Goal: Task Accomplishment & Management: Manage account settings

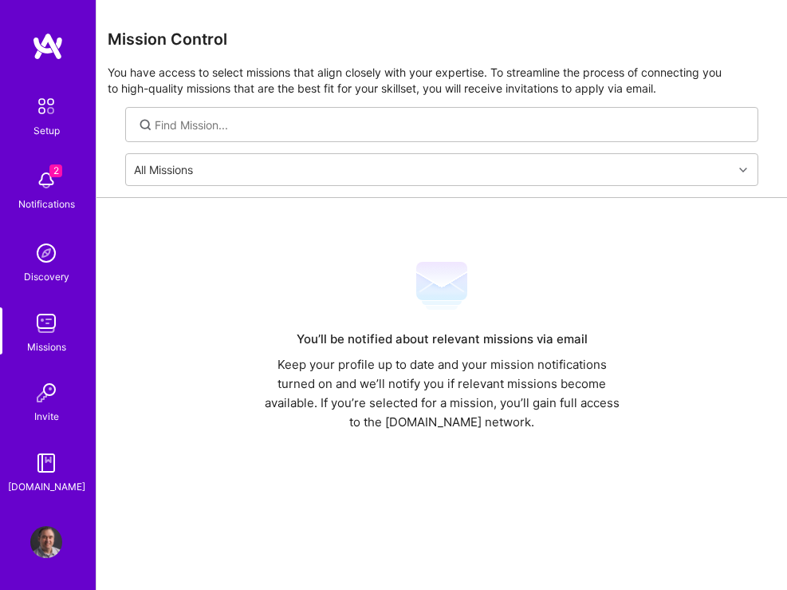
click at [31, 554] on img at bounding box center [46, 542] width 32 height 32
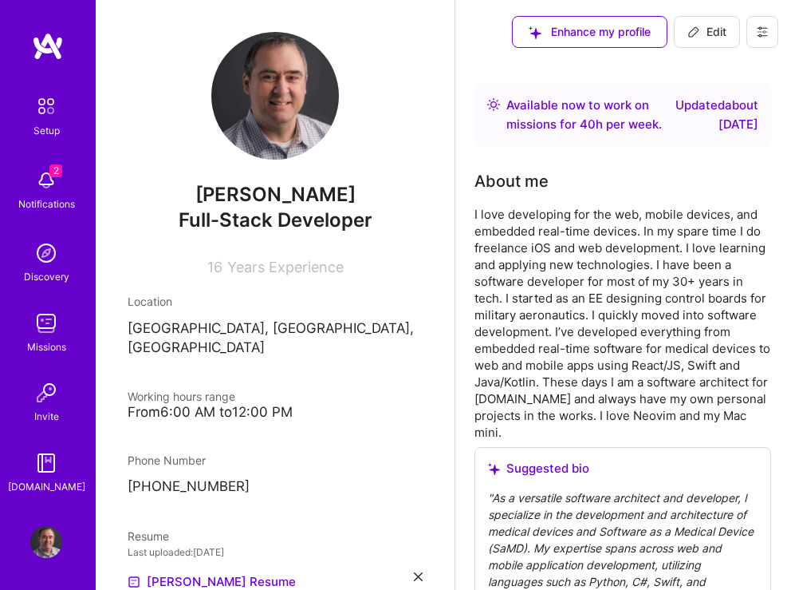
click at [764, 34] on icon at bounding box center [762, 32] width 13 height 13
click at [692, 67] on button "Settings" at bounding box center [719, 67] width 120 height 38
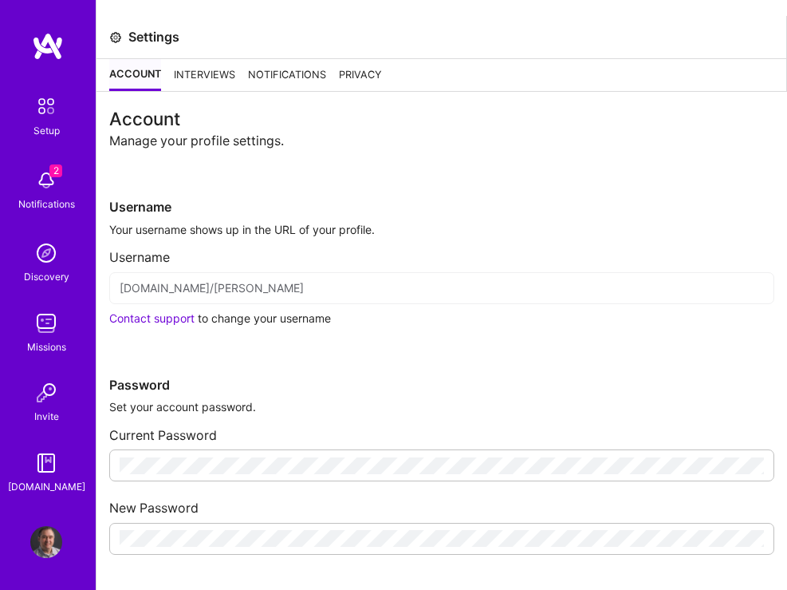
click at [204, 78] on div "Interviews" at bounding box center [204, 75] width 61 height 32
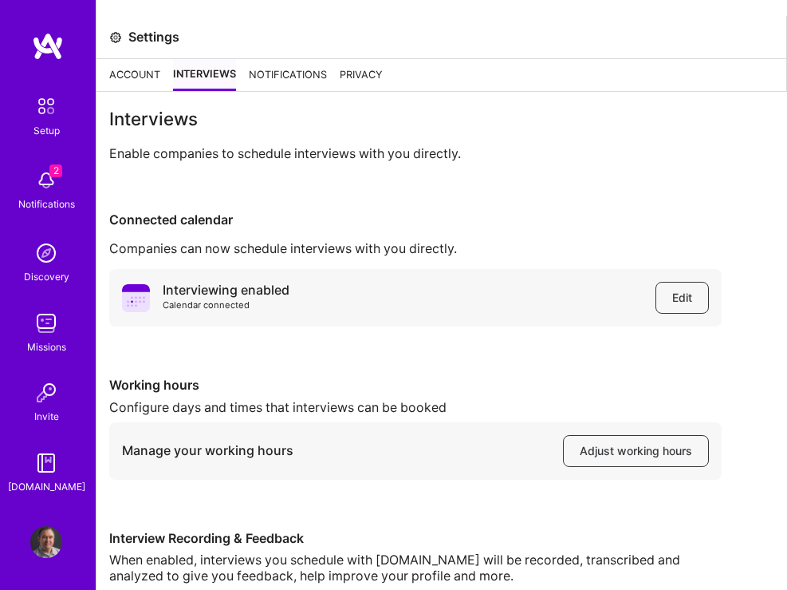
click at [282, 80] on div "Notifications" at bounding box center [288, 75] width 78 height 32
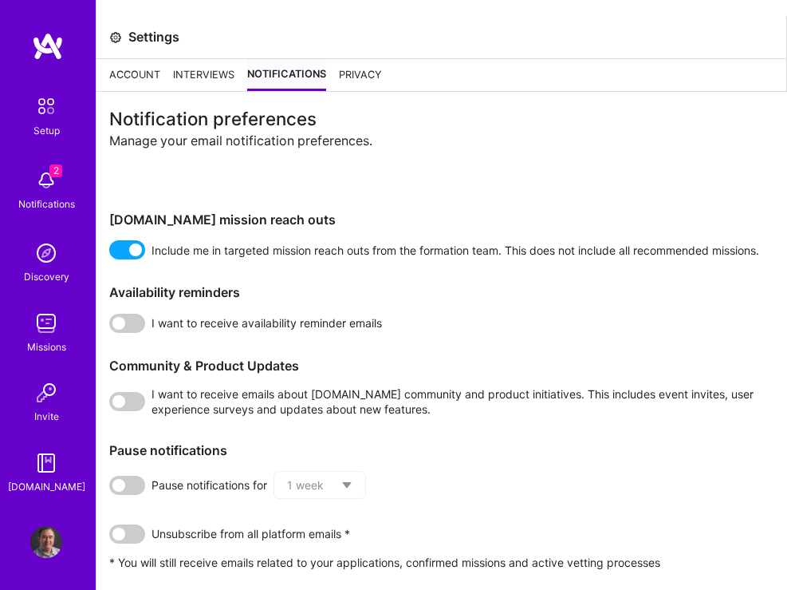
click at [355, 67] on div "Privacy" at bounding box center [360, 75] width 43 height 32
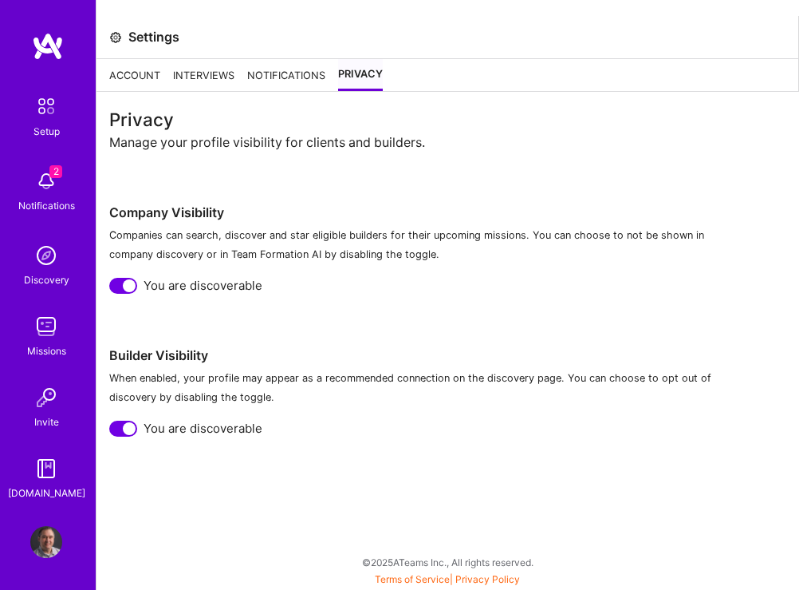
click at [45, 535] on img at bounding box center [46, 542] width 32 height 32
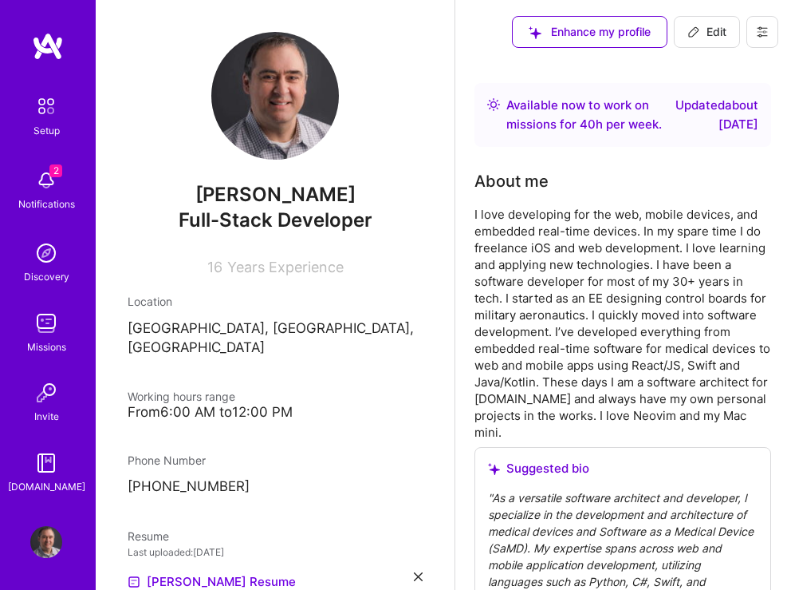
click at [767, 29] on button at bounding box center [763, 32] width 32 height 32
click at [699, 62] on button "Settings" at bounding box center [719, 67] width 120 height 38
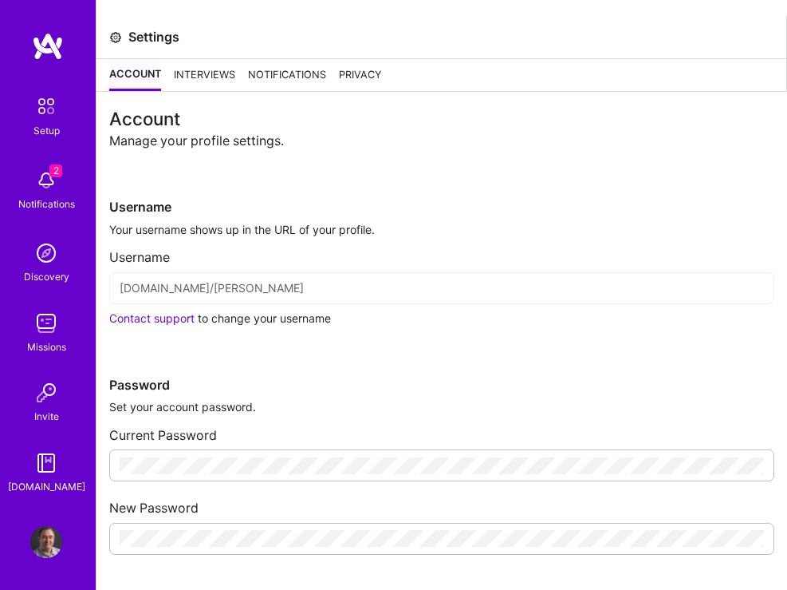
click at [37, 546] on img at bounding box center [46, 542] width 32 height 32
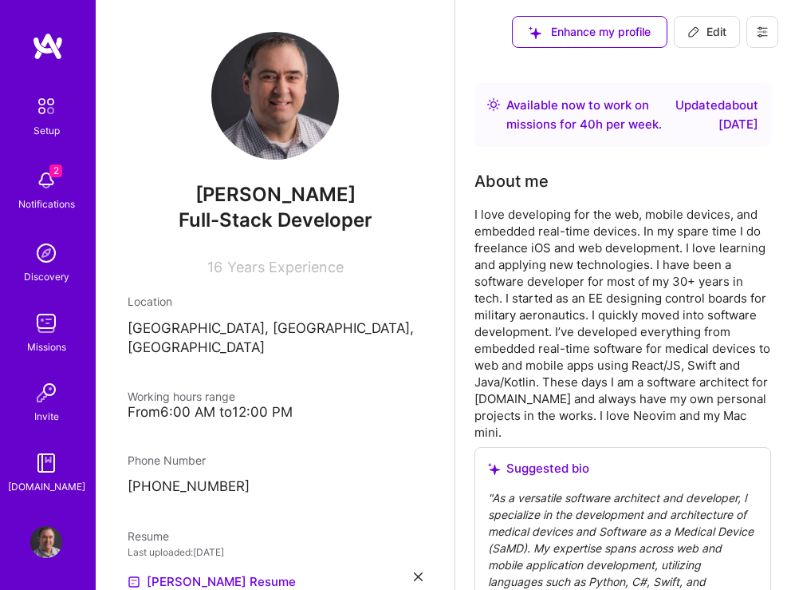
click at [689, 33] on icon at bounding box center [694, 32] width 13 height 13
select select "US"
select select "Right Now"
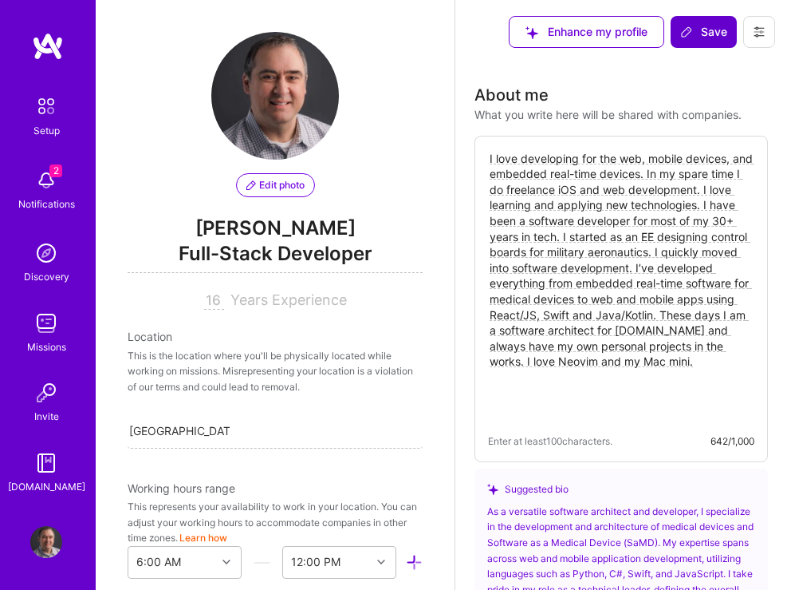
scroll to position [639, 0]
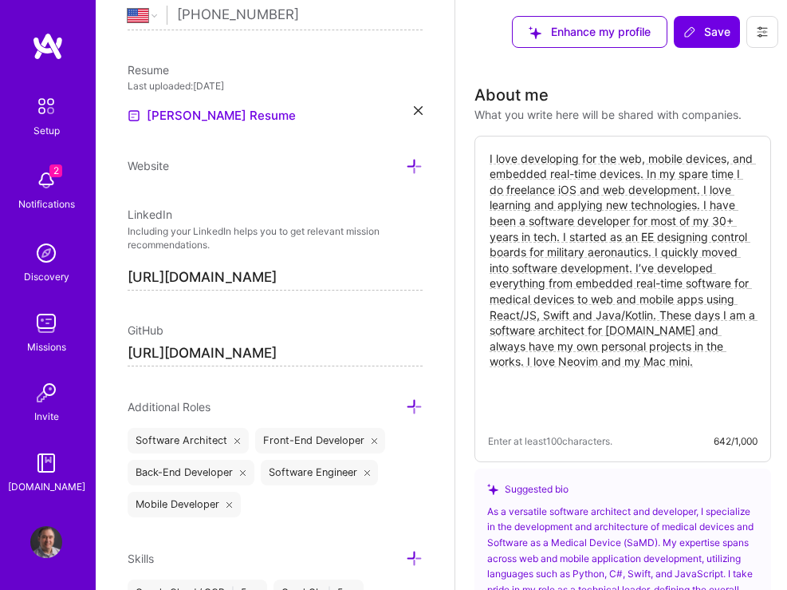
drag, startPoint x: 720, startPoint y: 394, endPoint x: 471, endPoint y: 125, distance: 366.9
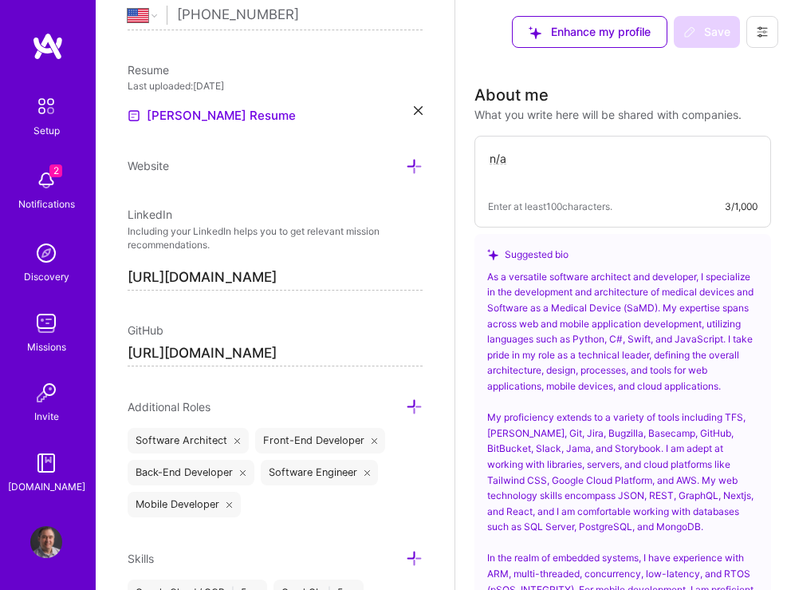
type textarea "n/a"
click at [633, 244] on div "Suggested bio As a versatile software architect and developer, I specialize in …" at bounding box center [623, 548] width 297 height 629
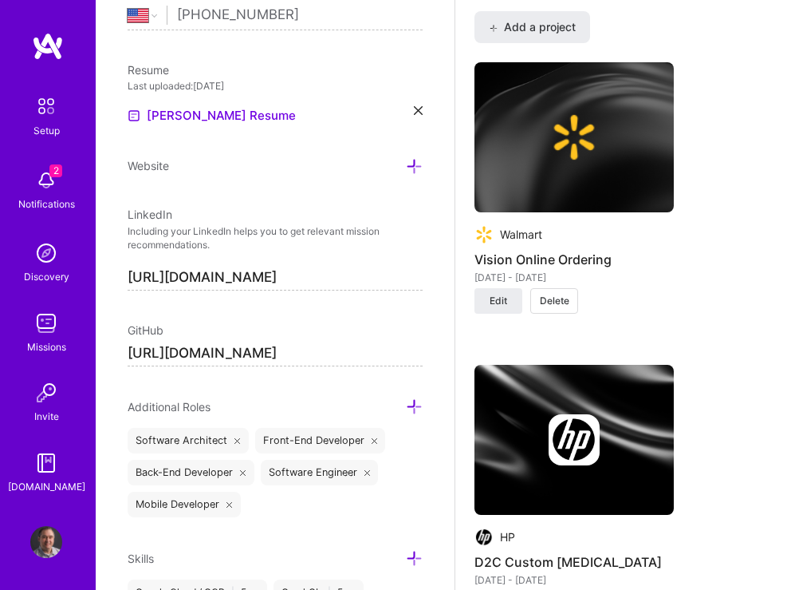
scroll to position [1580, 0]
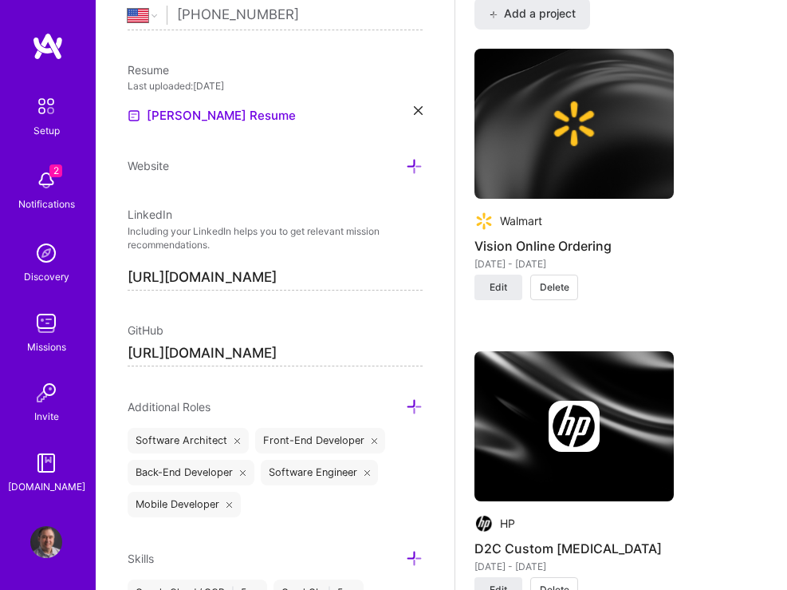
click at [561, 294] on span "Delete" at bounding box center [555, 287] width 30 height 14
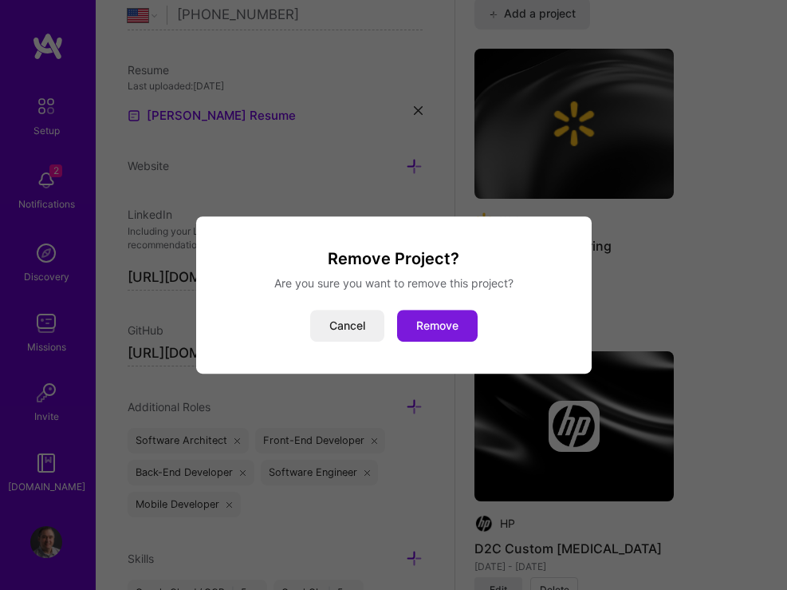
click at [452, 325] on button "Remove" at bounding box center [437, 326] width 81 height 32
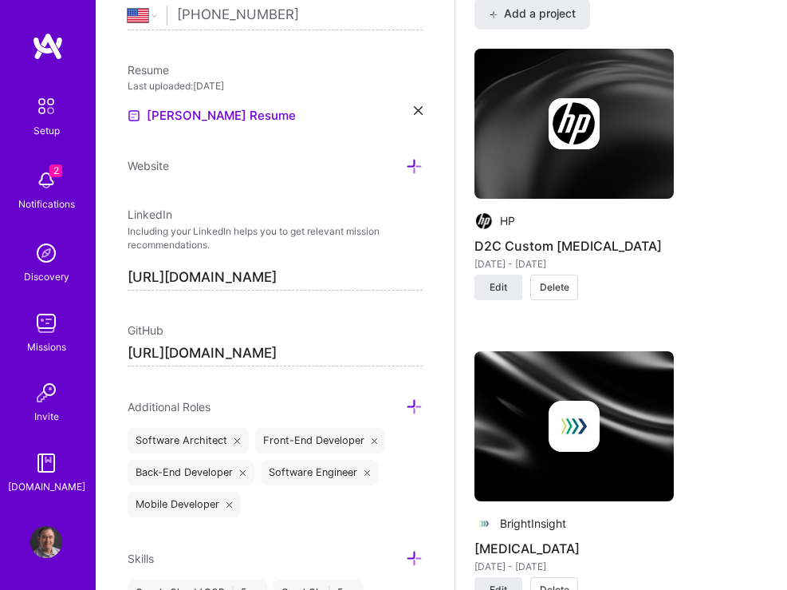
click at [558, 294] on span "Delete" at bounding box center [555, 287] width 30 height 14
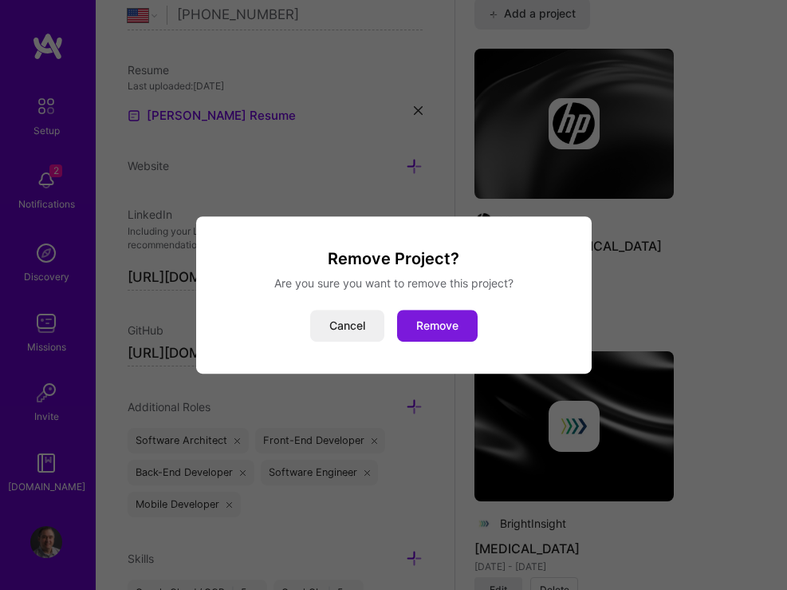
click at [450, 320] on button "Remove" at bounding box center [437, 326] width 81 height 32
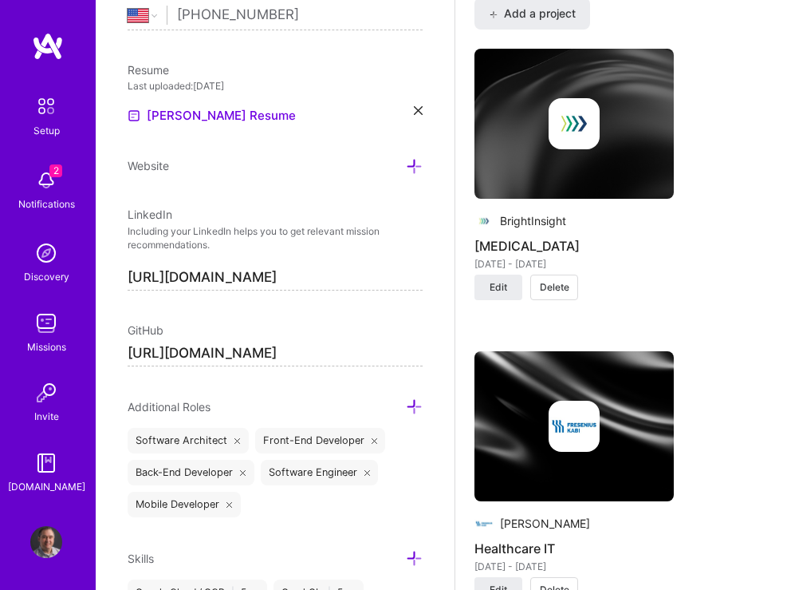
click at [550, 294] on span "Delete" at bounding box center [555, 287] width 30 height 14
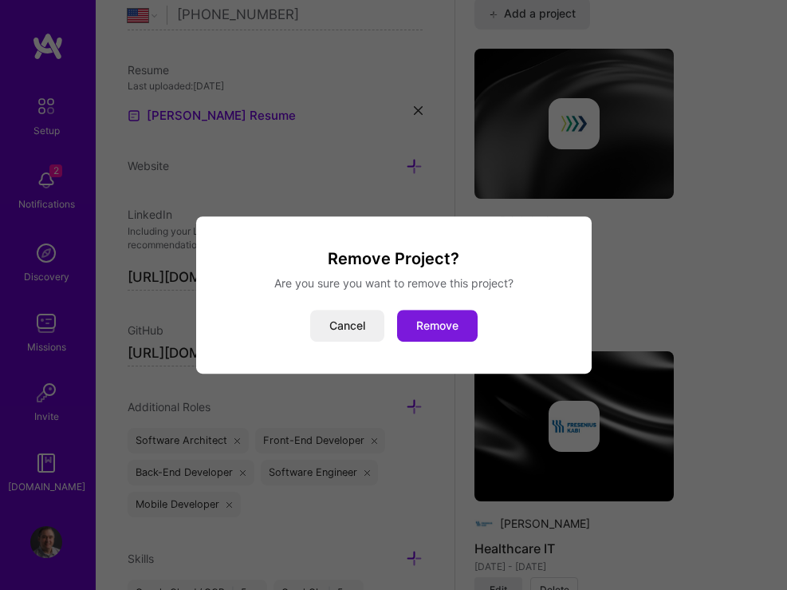
click at [460, 322] on button "Remove" at bounding box center [437, 326] width 81 height 32
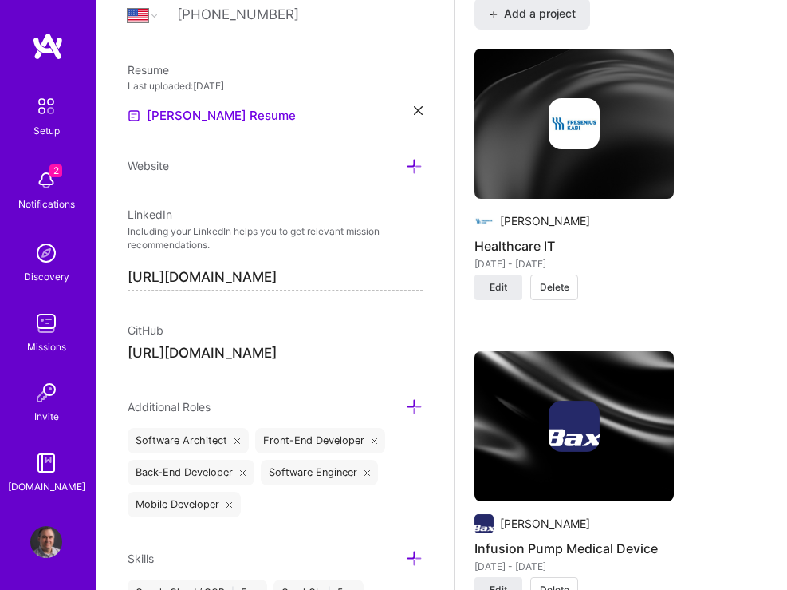
click at [558, 294] on span "Delete" at bounding box center [555, 287] width 30 height 14
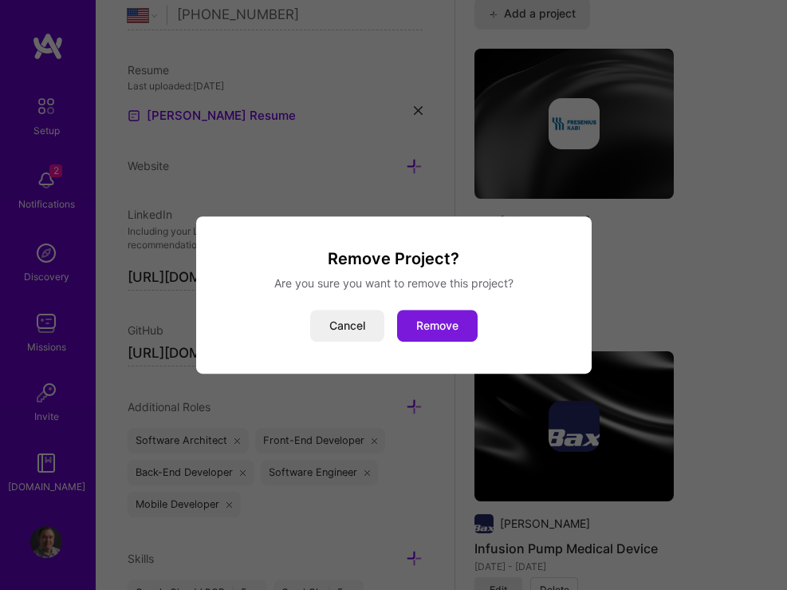
click at [441, 328] on button "Remove" at bounding box center [437, 326] width 81 height 32
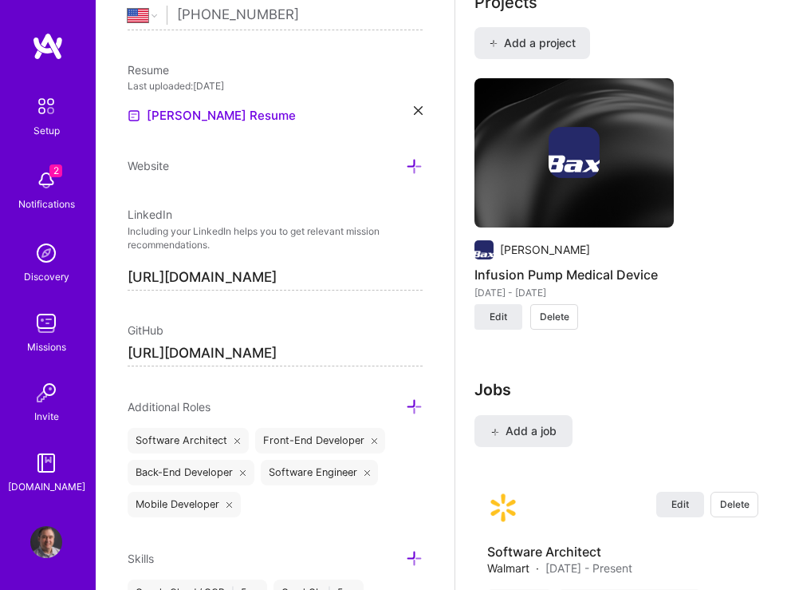
scroll to position [1867, 0]
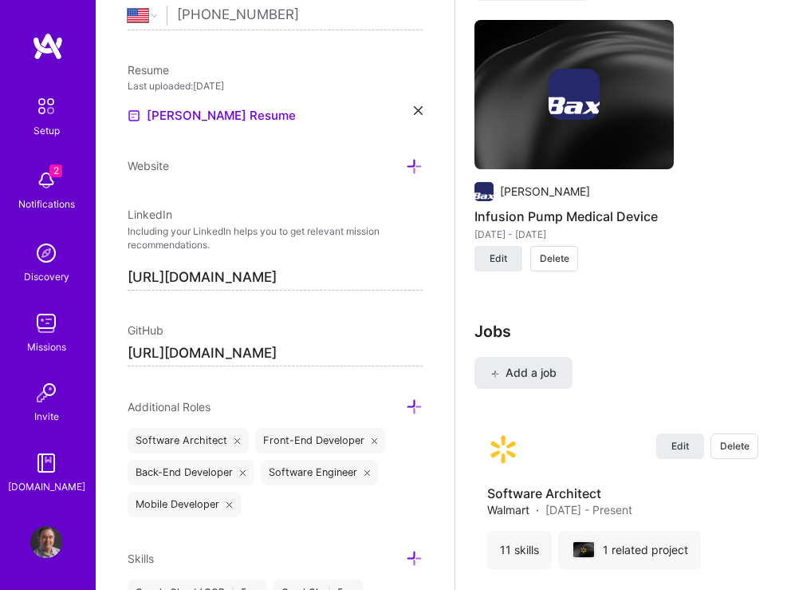
click at [557, 266] on span "Delete" at bounding box center [555, 258] width 30 height 14
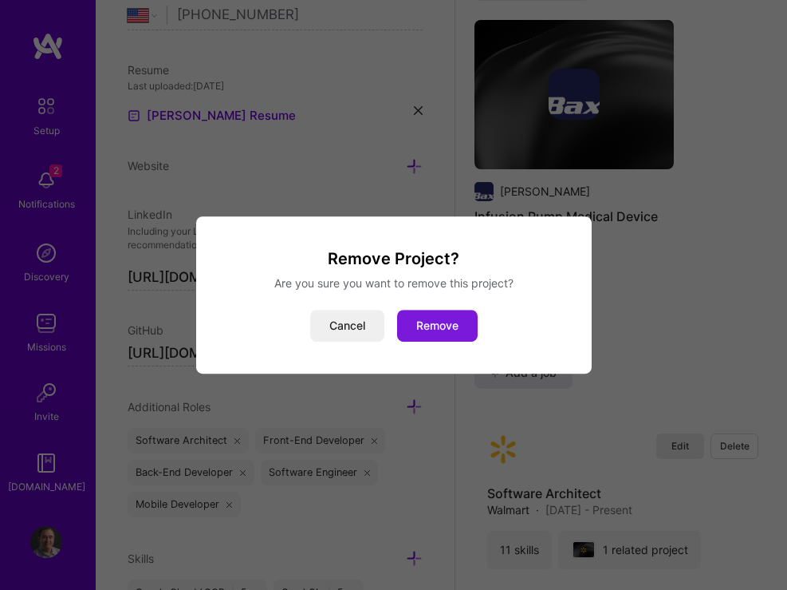
click at [450, 326] on button "Remove" at bounding box center [437, 326] width 81 height 32
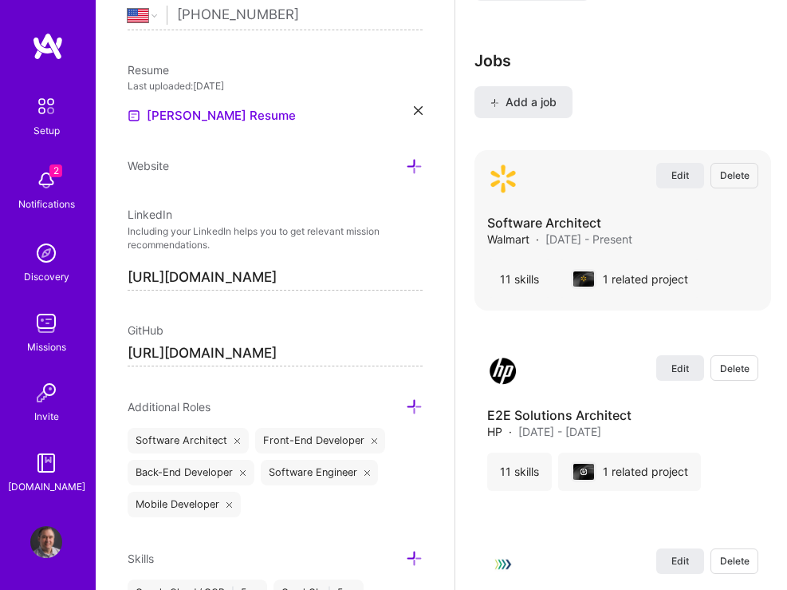
click at [729, 182] on span "Delete" at bounding box center [735, 175] width 30 height 14
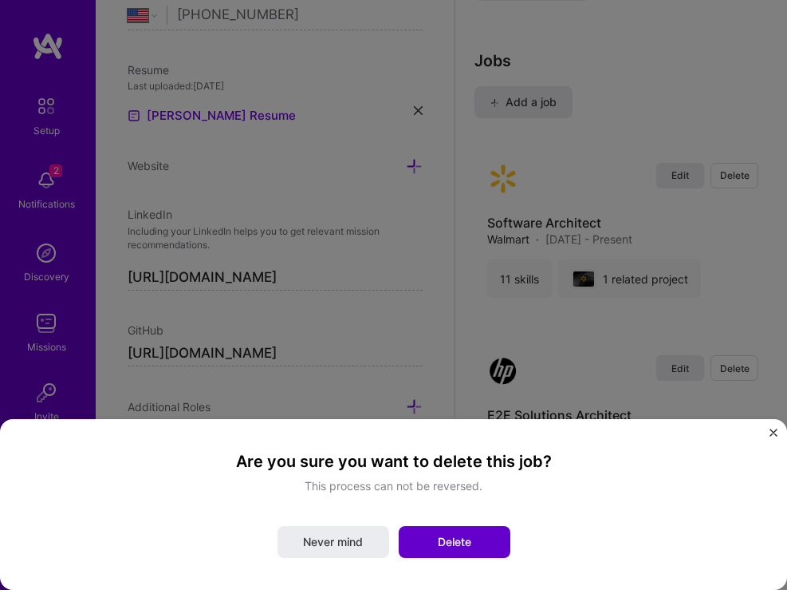
click at [481, 542] on button "Delete" at bounding box center [455, 542] width 112 height 32
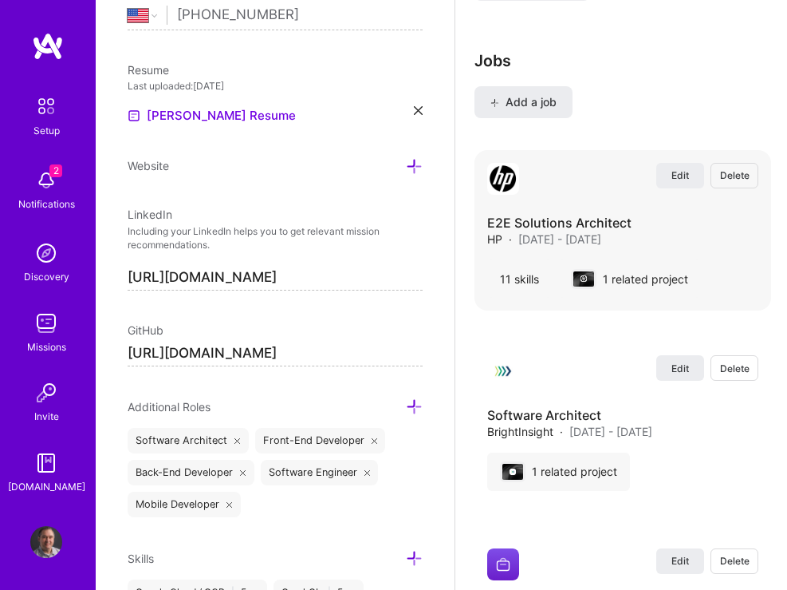
click at [724, 182] on span "Delete" at bounding box center [735, 175] width 30 height 14
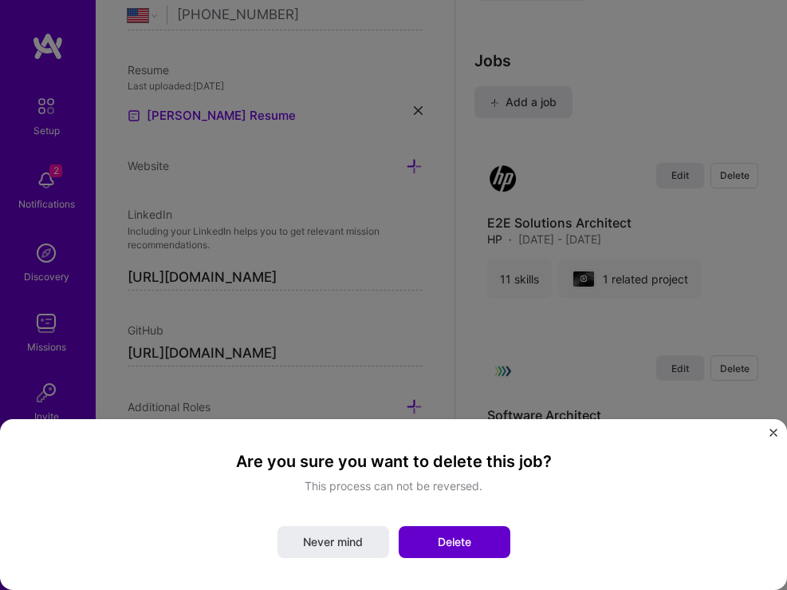
click at [467, 534] on span "Delete" at bounding box center [455, 542] width 34 height 16
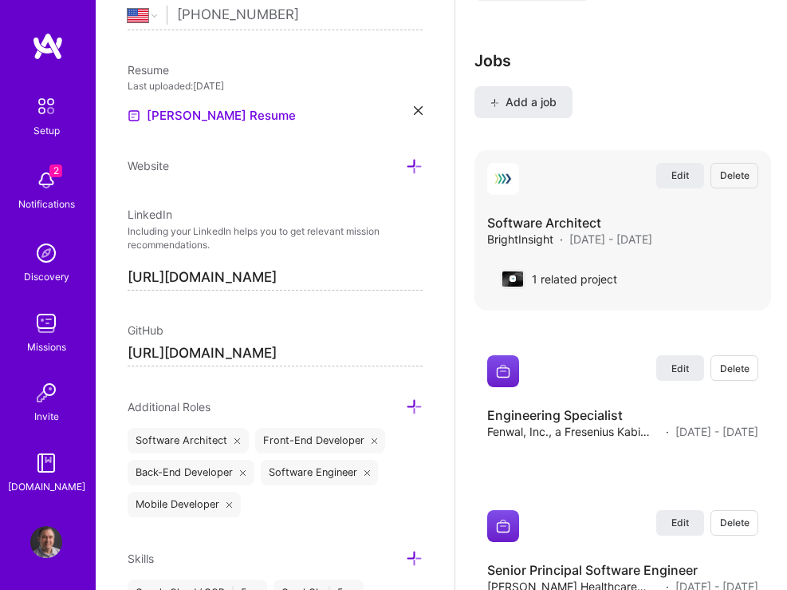
click at [735, 182] on span "Delete" at bounding box center [735, 175] width 30 height 14
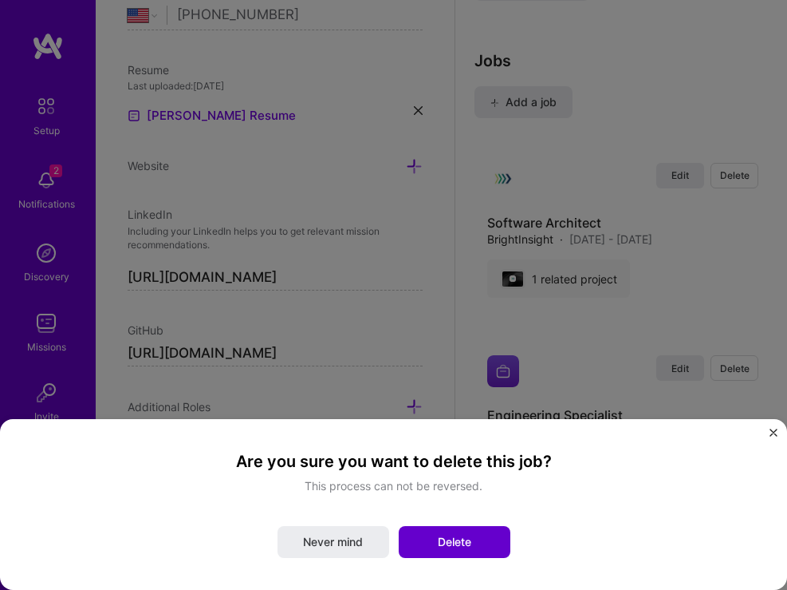
click at [442, 542] on button "Delete" at bounding box center [455, 542] width 112 height 32
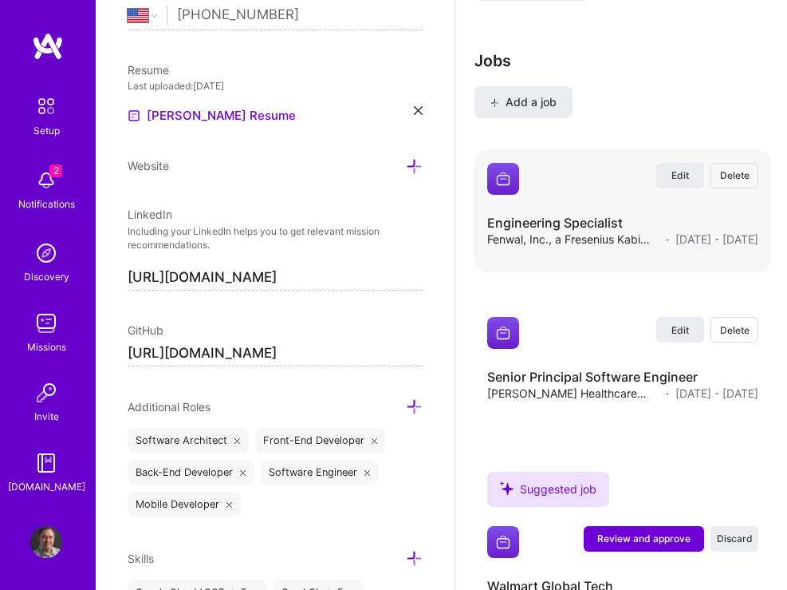
click at [728, 182] on span "Delete" at bounding box center [735, 175] width 30 height 14
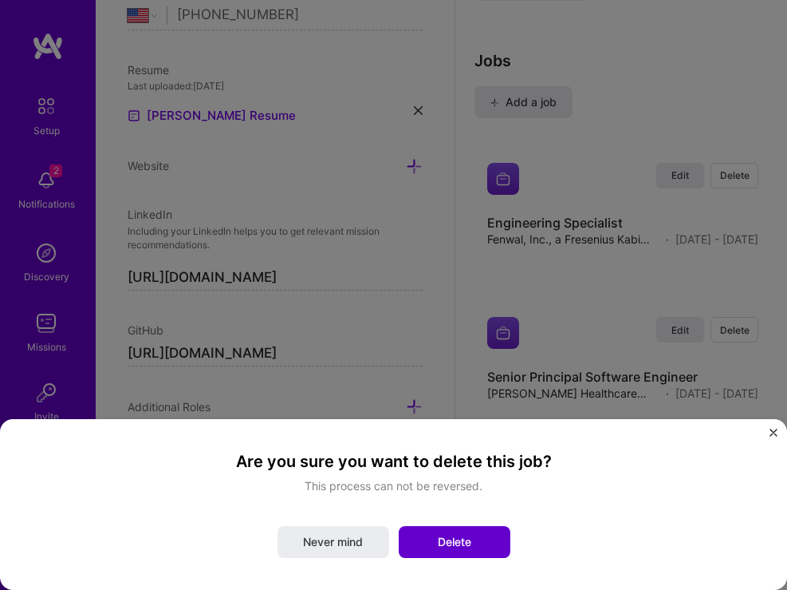
drag, startPoint x: 444, startPoint y: 547, endPoint x: 452, endPoint y: 540, distance: 10.2
click at [444, 546] on span "Delete" at bounding box center [455, 542] width 34 height 16
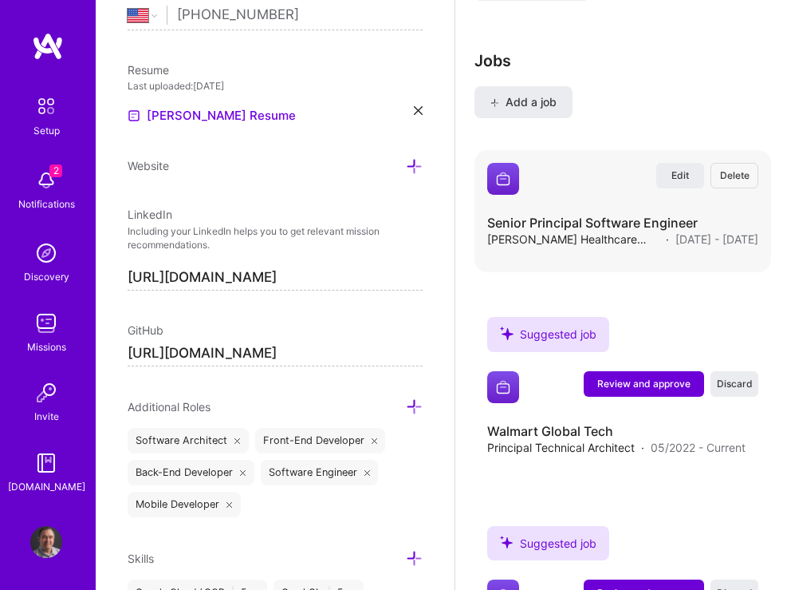
click at [741, 182] on span "Delete" at bounding box center [735, 175] width 30 height 14
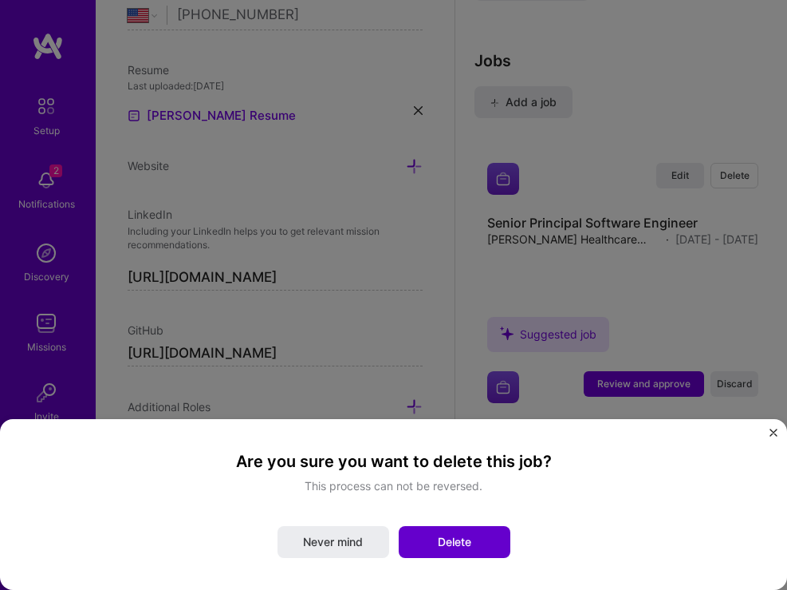
click at [458, 548] on span "Delete" at bounding box center [455, 542] width 34 height 16
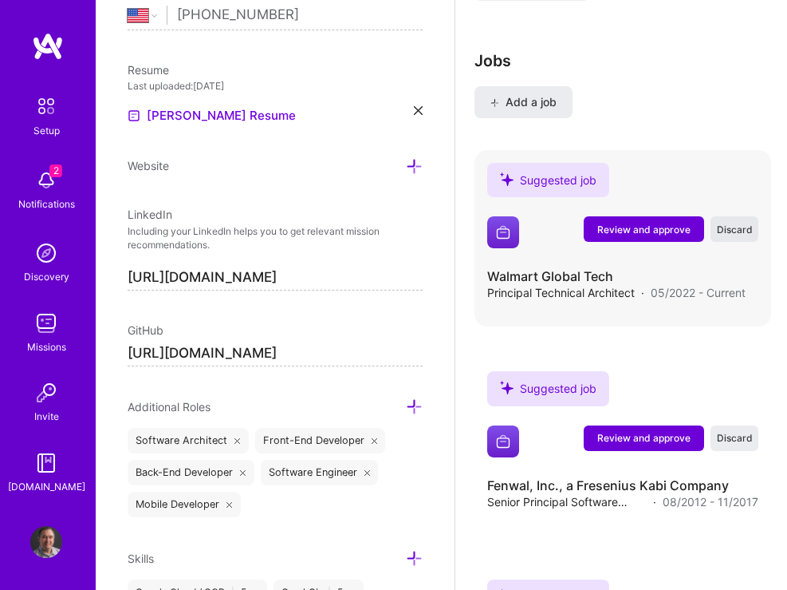
click at [725, 236] on span "Discard" at bounding box center [735, 230] width 36 height 14
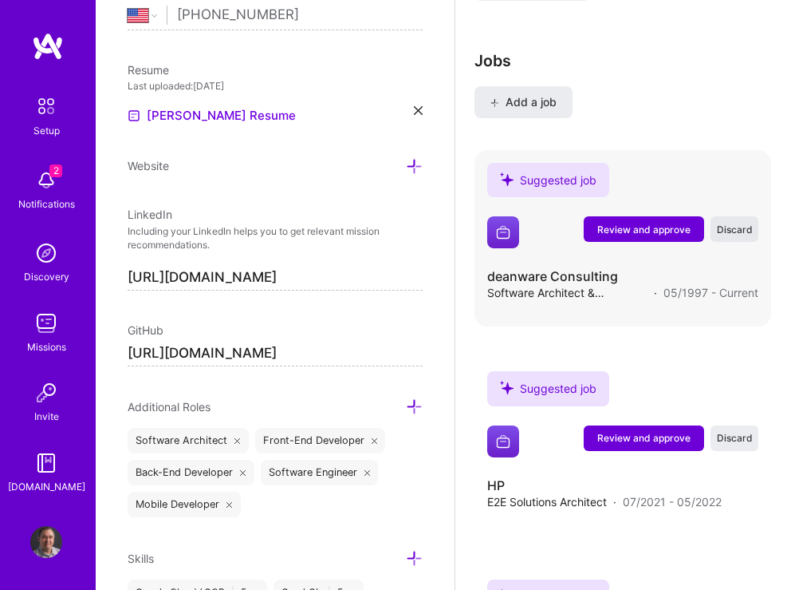
click at [724, 236] on span "Discard" at bounding box center [735, 230] width 36 height 14
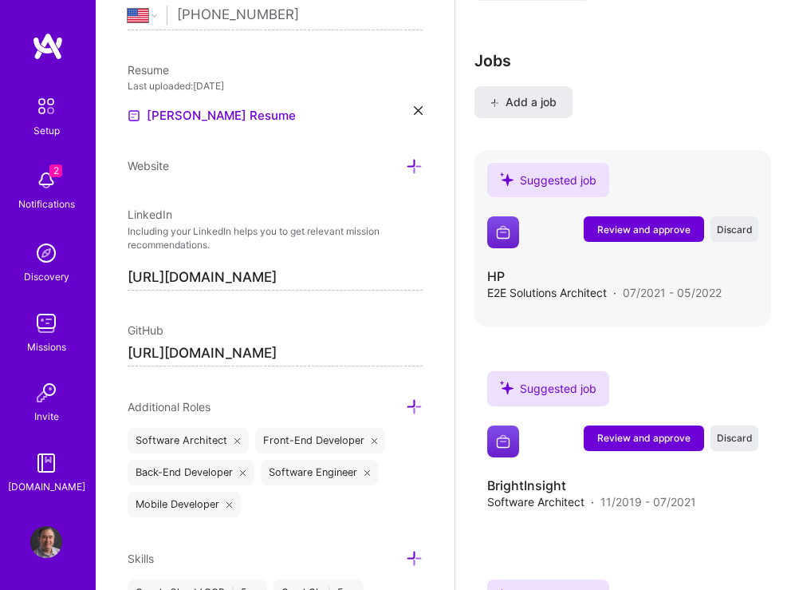
click at [722, 236] on span "Discard" at bounding box center [735, 230] width 36 height 14
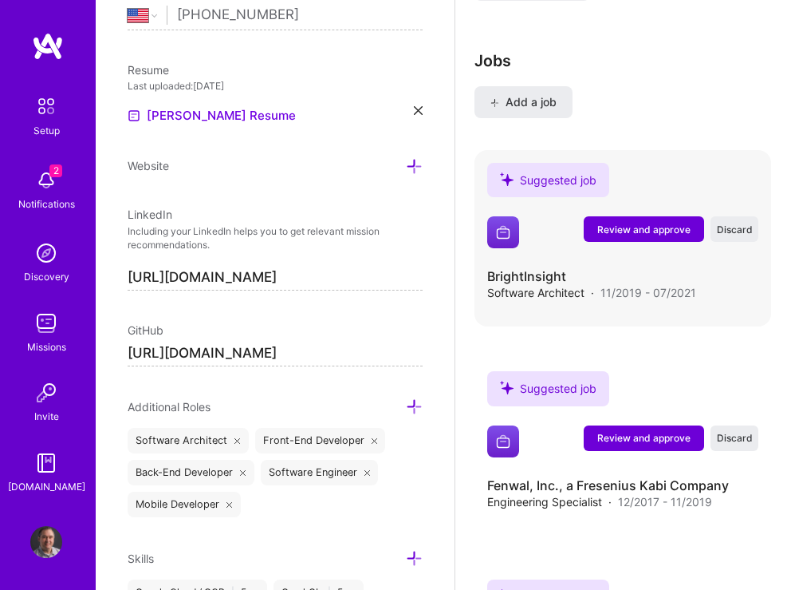
click at [722, 236] on span "Discard" at bounding box center [735, 230] width 36 height 14
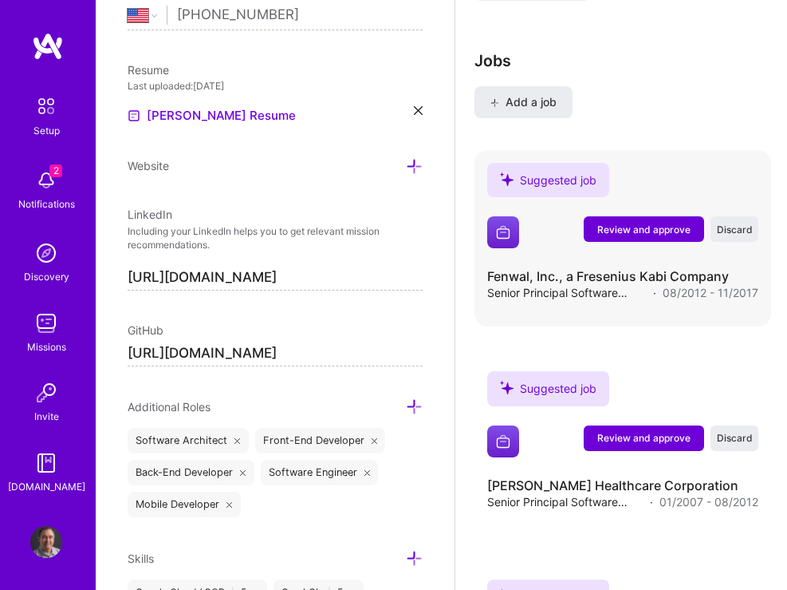
click at [722, 236] on span "Discard" at bounding box center [735, 230] width 36 height 14
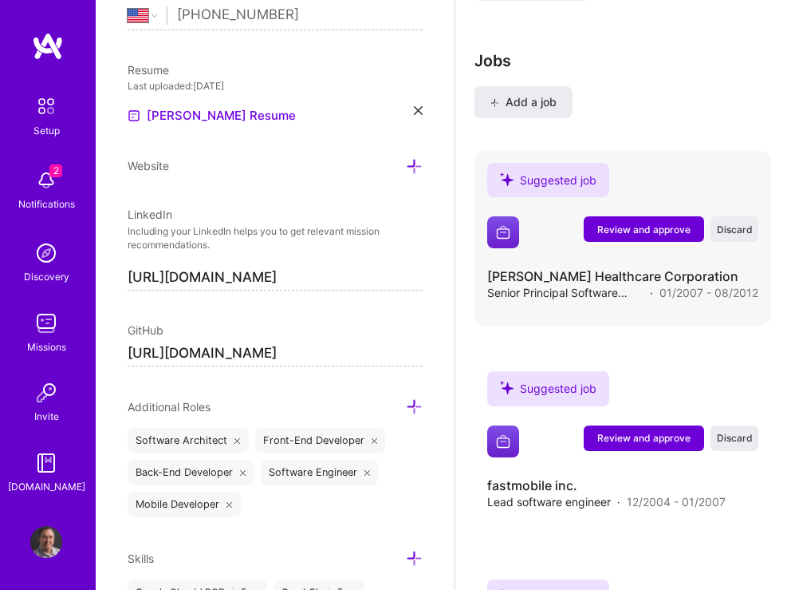
click at [722, 236] on span "Discard" at bounding box center [735, 230] width 36 height 14
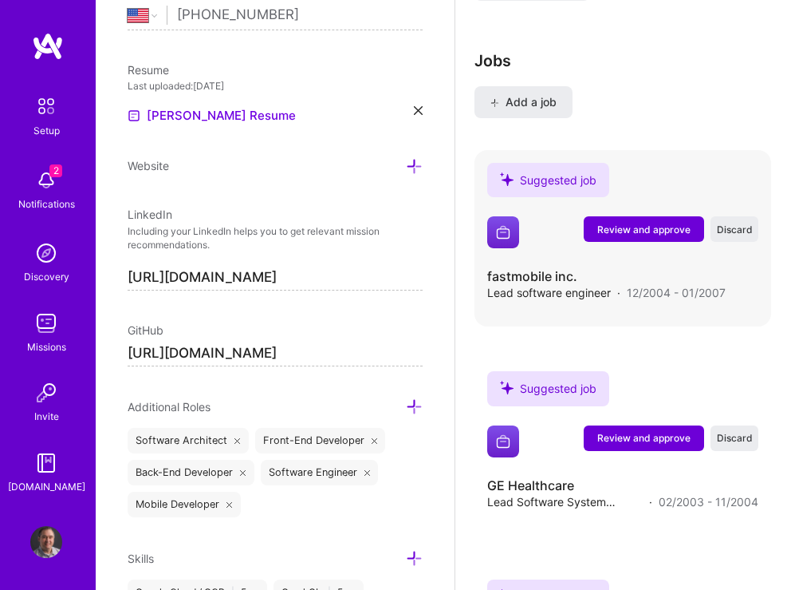
click at [722, 236] on span "Discard" at bounding box center [735, 230] width 36 height 14
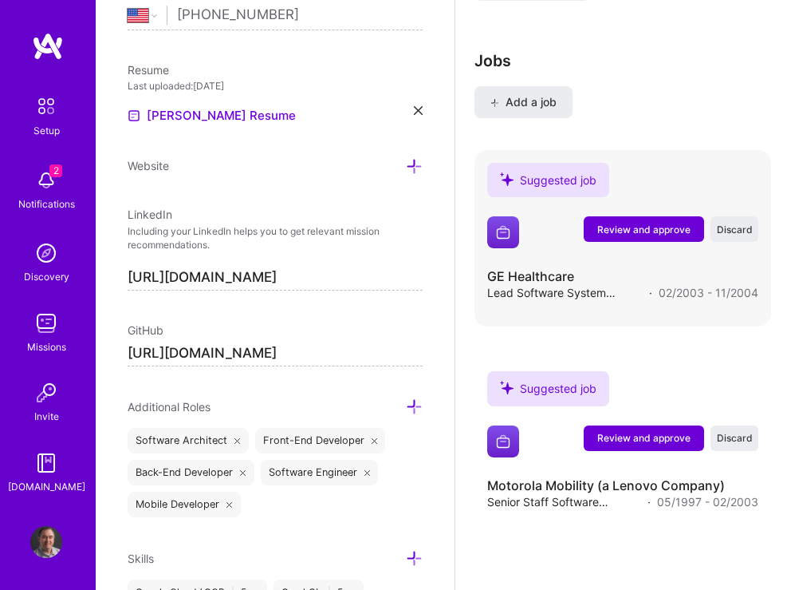
click at [722, 236] on span "Discard" at bounding box center [735, 230] width 36 height 14
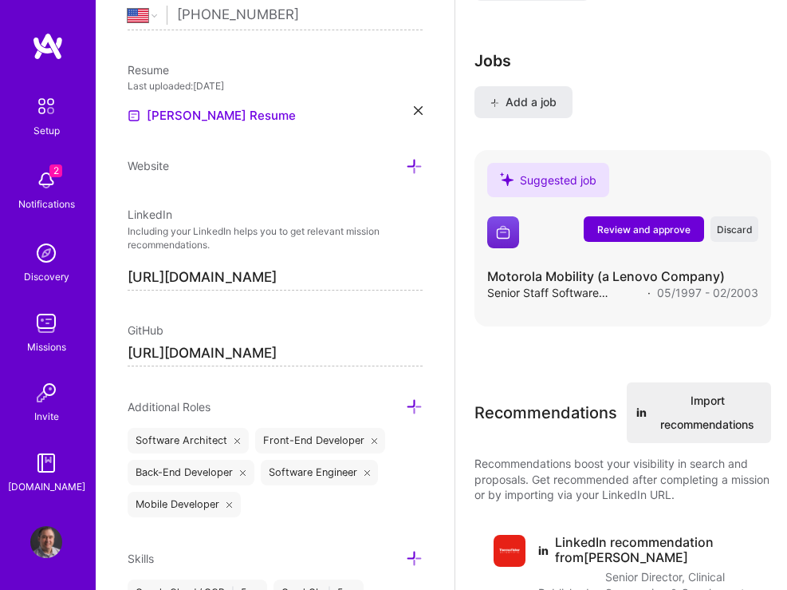
click at [722, 236] on span "Discard" at bounding box center [735, 230] width 36 height 14
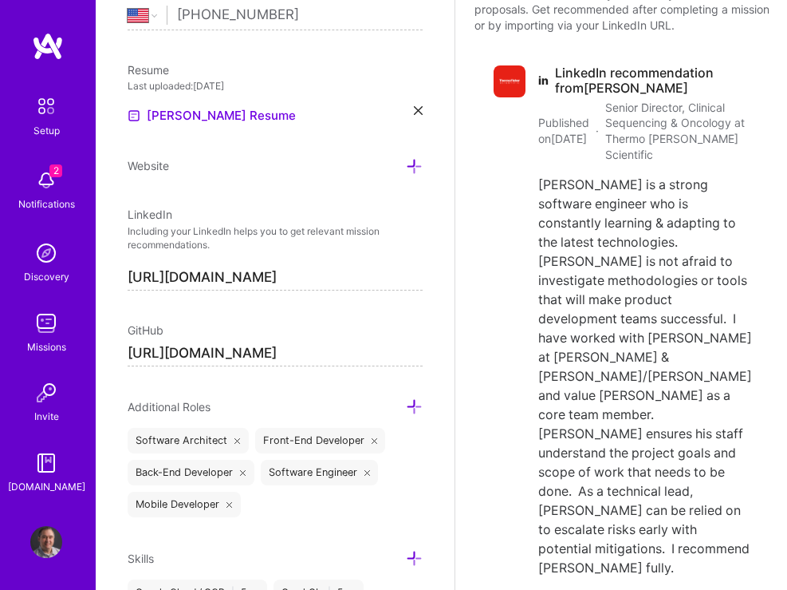
scroll to position [2283, 0]
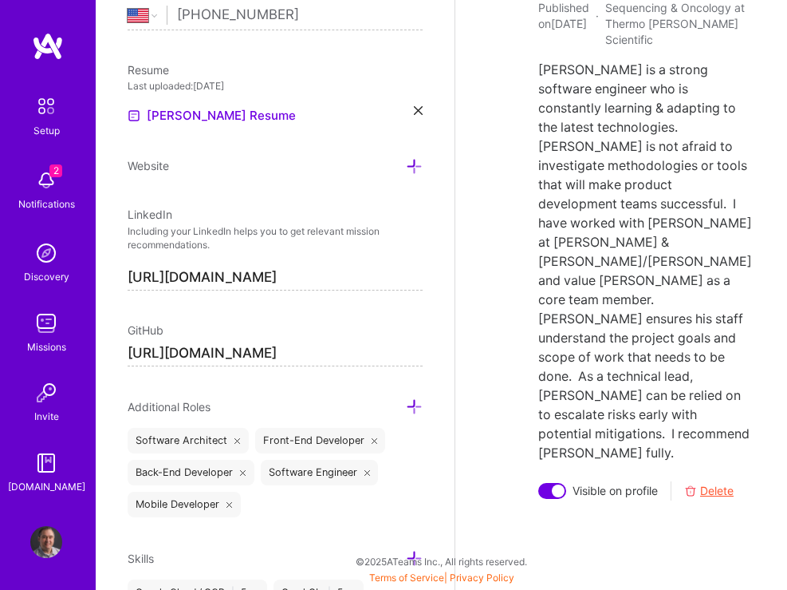
click at [715, 491] on span "Delete" at bounding box center [717, 491] width 34 height 16
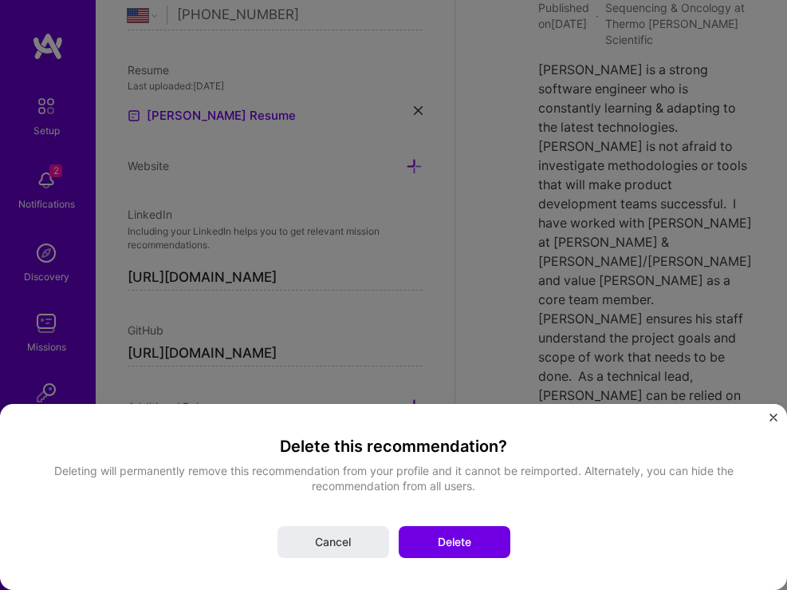
click at [467, 544] on span "Delete" at bounding box center [455, 542] width 34 height 16
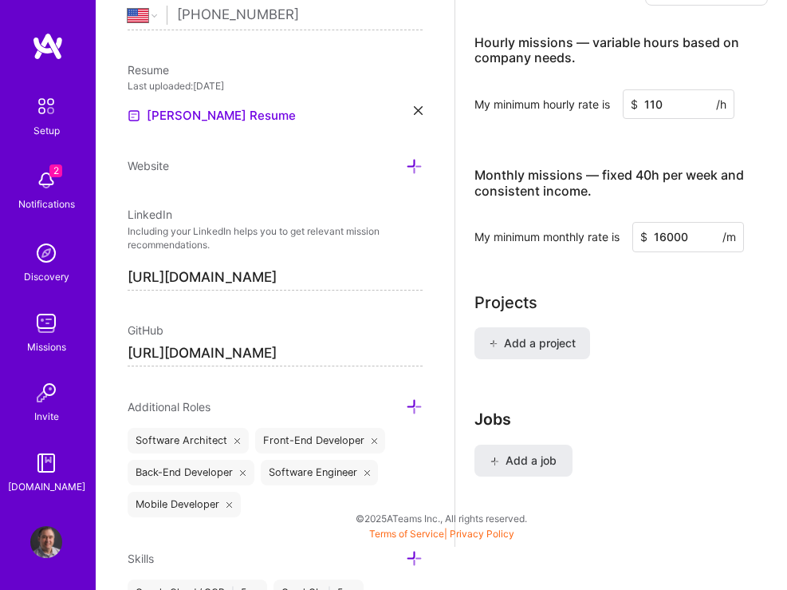
scroll to position [1597, 0]
click at [713, 241] on input "16000" at bounding box center [689, 237] width 112 height 30
type input "1"
click at [686, 195] on h4 "Monthly missions — fixed 40h per week and consistent income." at bounding box center [622, 183] width 294 height 30
click at [697, 93] on input "110" at bounding box center [679, 104] width 112 height 30
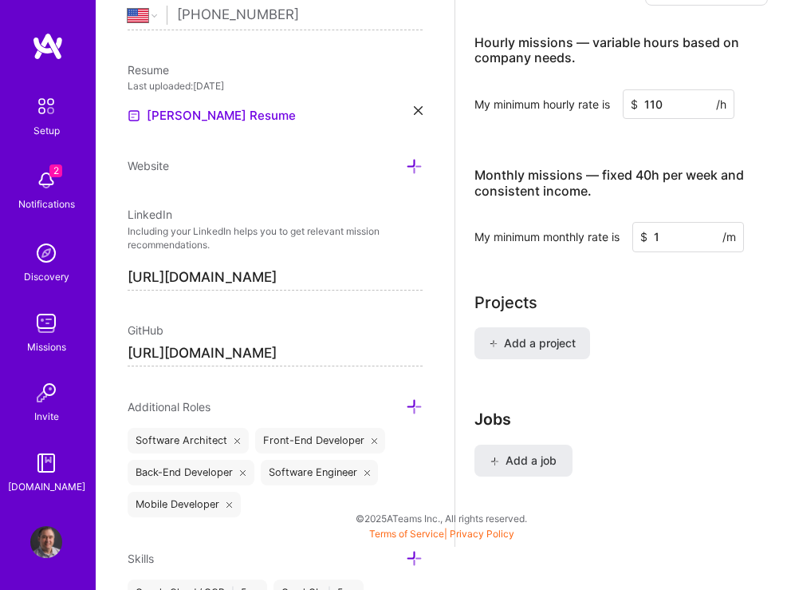
click at [691, 101] on input "110" at bounding box center [679, 104] width 112 height 30
type input "1"
click at [684, 76] on div "Hourly missions — variable hours based on company needs." at bounding box center [622, 50] width 294 height 65
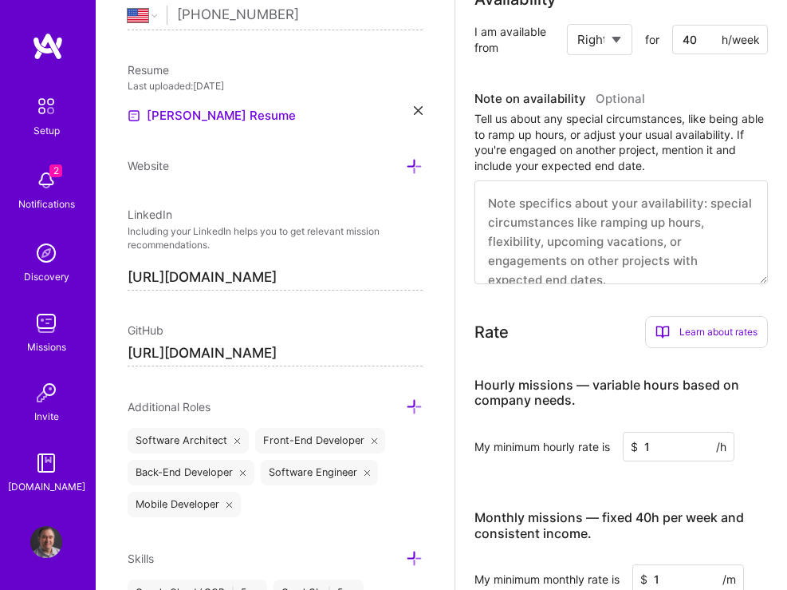
scroll to position [879, 0]
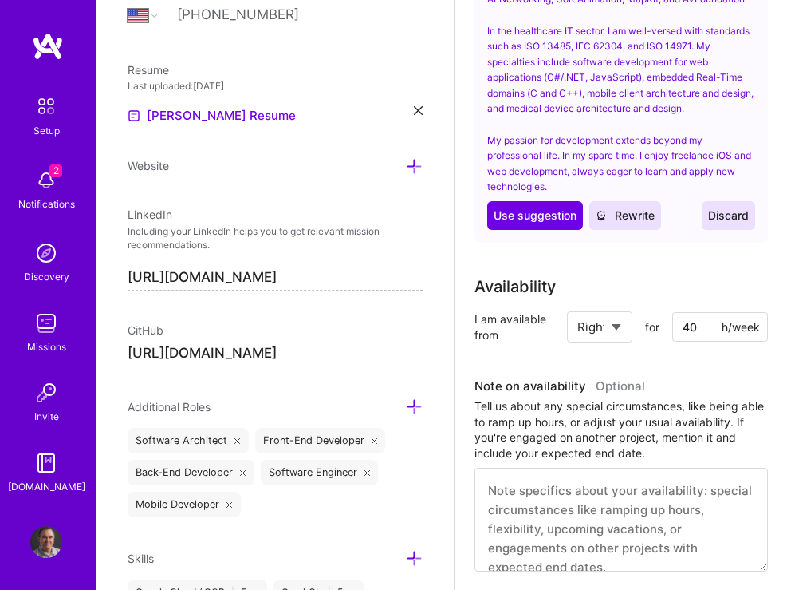
click at [740, 223] on span "Discard" at bounding box center [728, 215] width 41 height 16
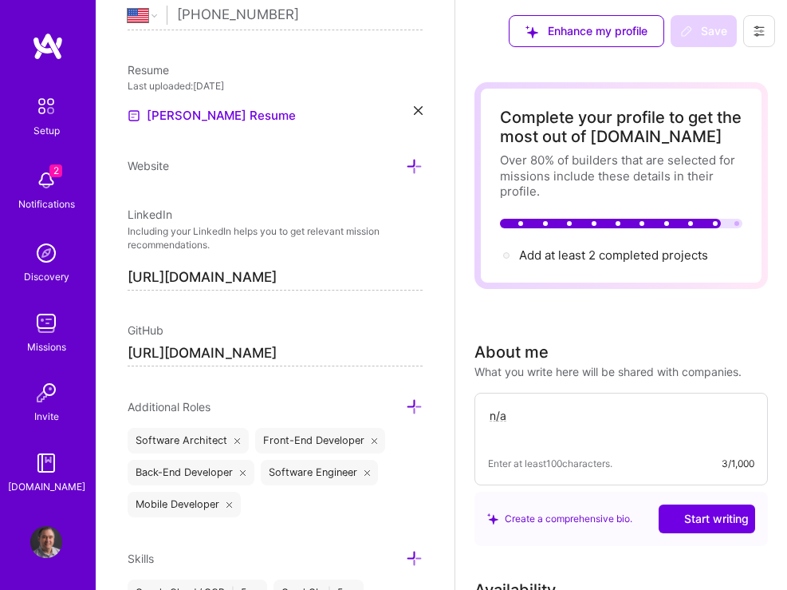
scroll to position [0, 0]
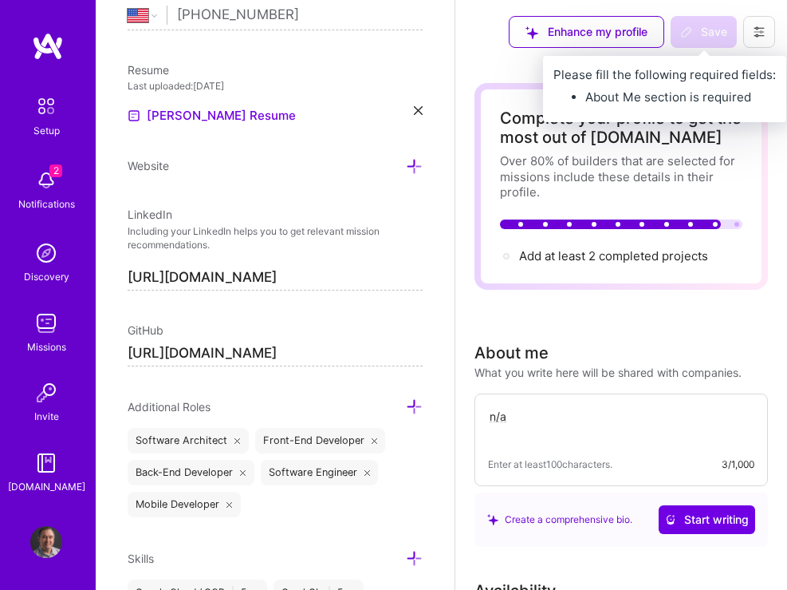
click at [712, 27] on div "Save" at bounding box center [704, 32] width 66 height 32
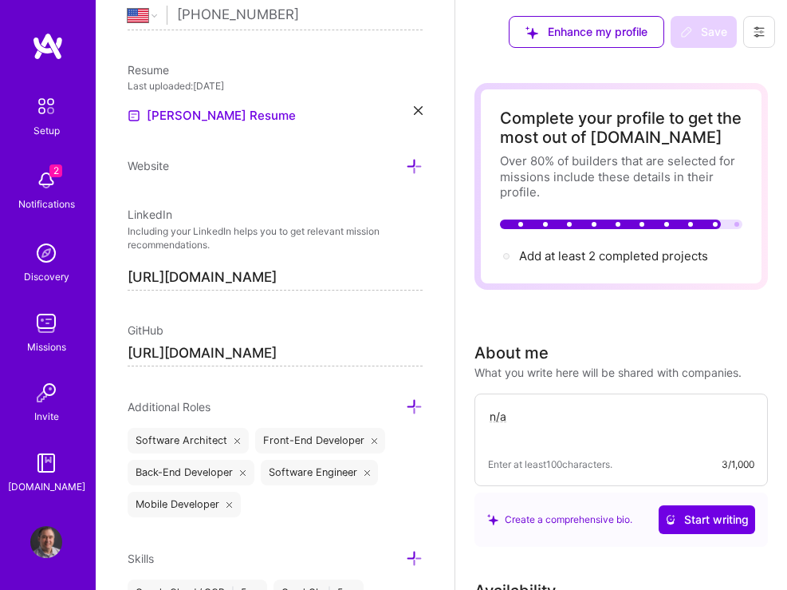
click at [710, 28] on div "Save" at bounding box center [704, 32] width 66 height 32
click at [548, 431] on textarea "n/a" at bounding box center [621, 425] width 266 height 37
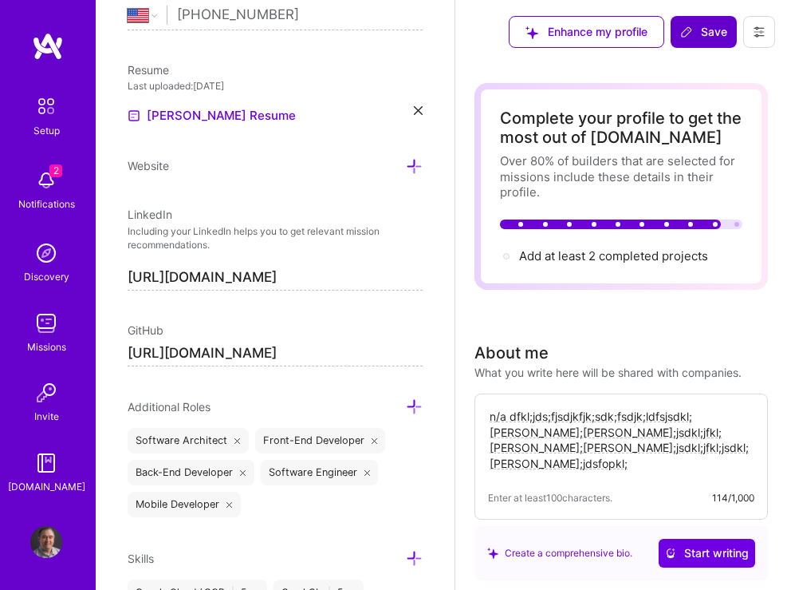
type textarea "n/a dfkl;jds;fjsdjkfjk;sdk;fsdjk;ldfsjsdkl;[PERSON_NAME];[PERSON_NAME];jsdkl;jf…"
click at [692, 34] on icon at bounding box center [686, 32] width 13 height 13
click at [700, 36] on span "Save" at bounding box center [703, 32] width 47 height 16
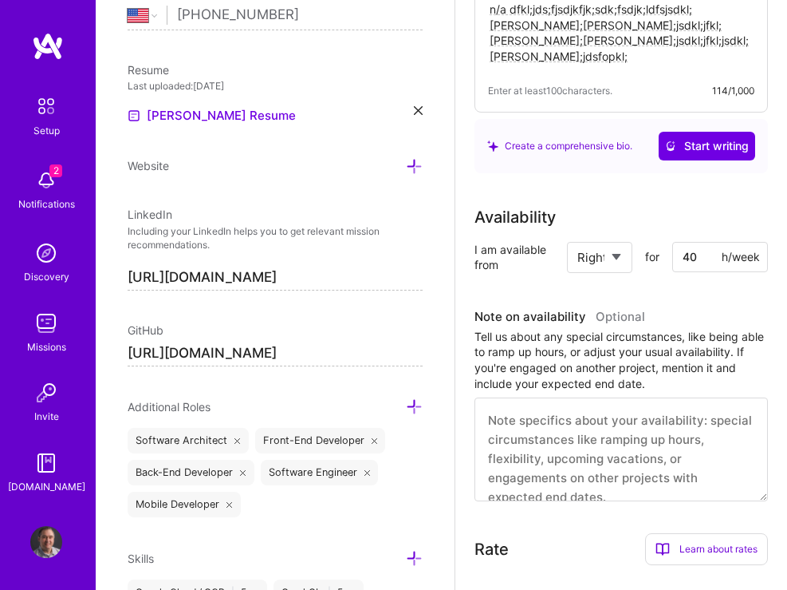
scroll to position [550, 0]
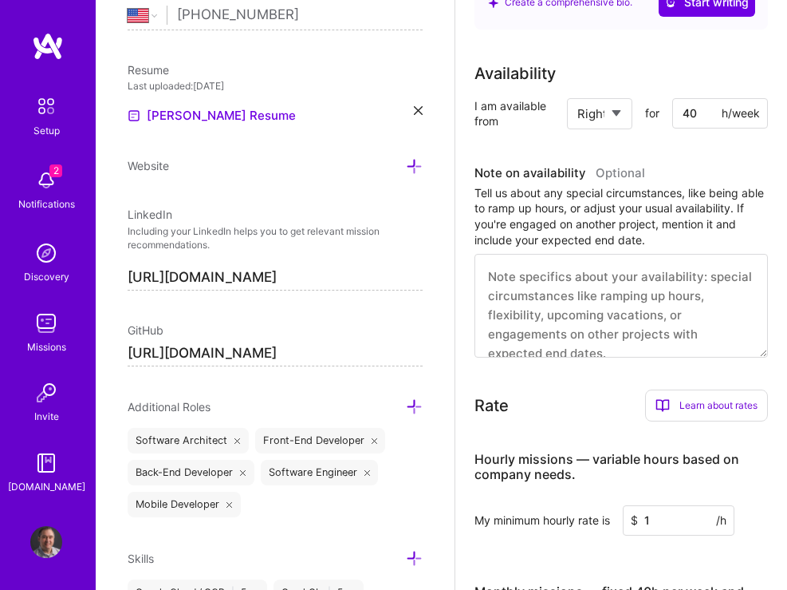
click at [395, 290] on input "[URL][DOMAIN_NAME]" at bounding box center [275, 278] width 295 height 25
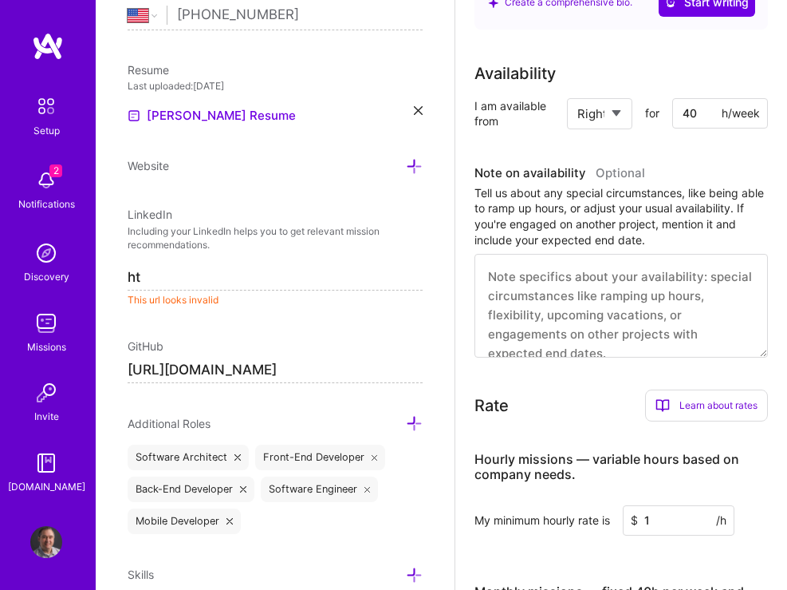
type input "h"
click at [235, 460] on icon at bounding box center [238, 457] width 6 height 6
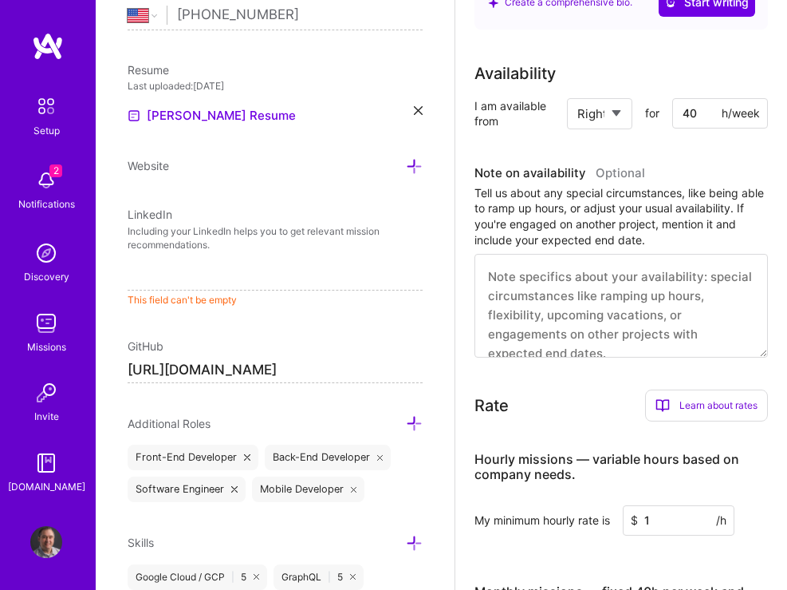
click at [240, 470] on div "Front-End Developer" at bounding box center [193, 457] width 131 height 26
click at [241, 470] on div "Front-End Developer" at bounding box center [193, 457] width 131 height 26
click at [242, 470] on div "Front-End Developer" at bounding box center [193, 457] width 131 height 26
click at [244, 460] on icon at bounding box center [247, 457] width 6 height 6
click at [243, 460] on icon at bounding box center [243, 457] width 6 height 6
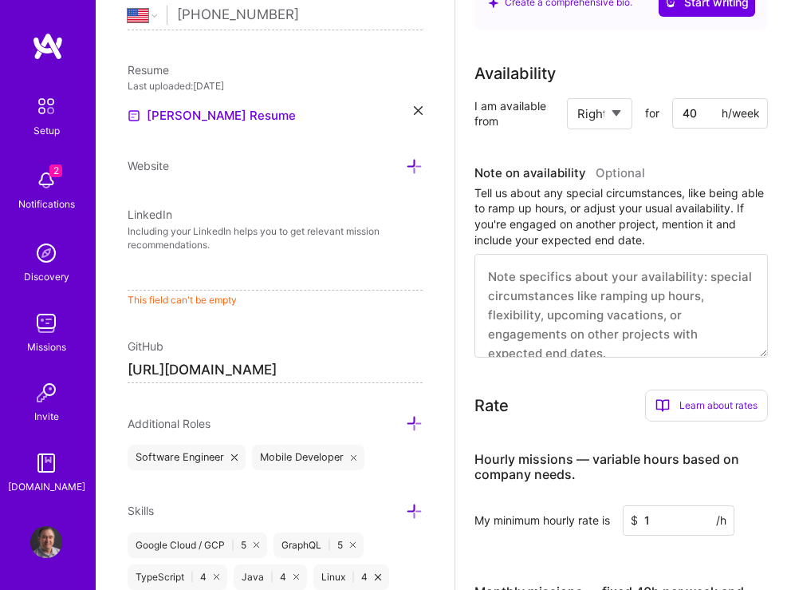
click at [356, 460] on icon at bounding box center [354, 457] width 6 height 6
click at [233, 460] on icon at bounding box center [234, 457] width 6 height 6
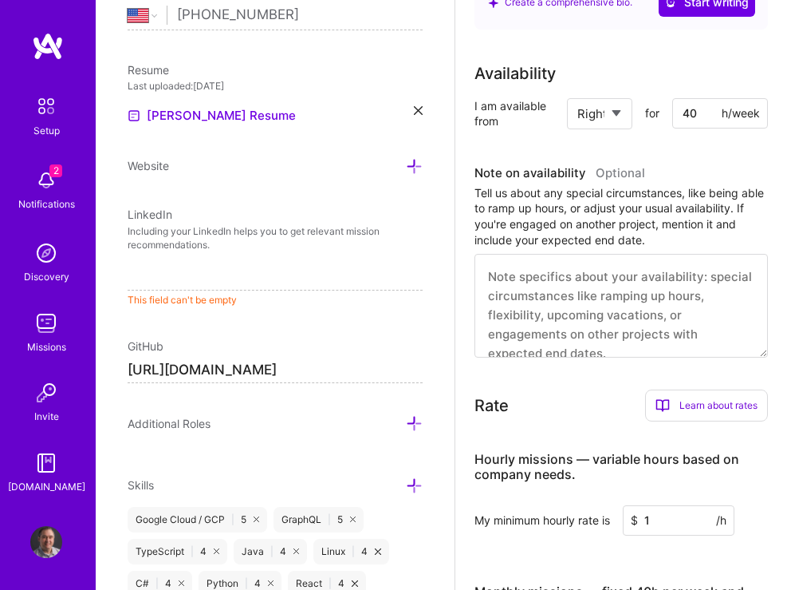
click at [259, 522] on icon at bounding box center [257, 519] width 6 height 6
click at [314, 522] on icon at bounding box center [313, 519] width 6 height 6
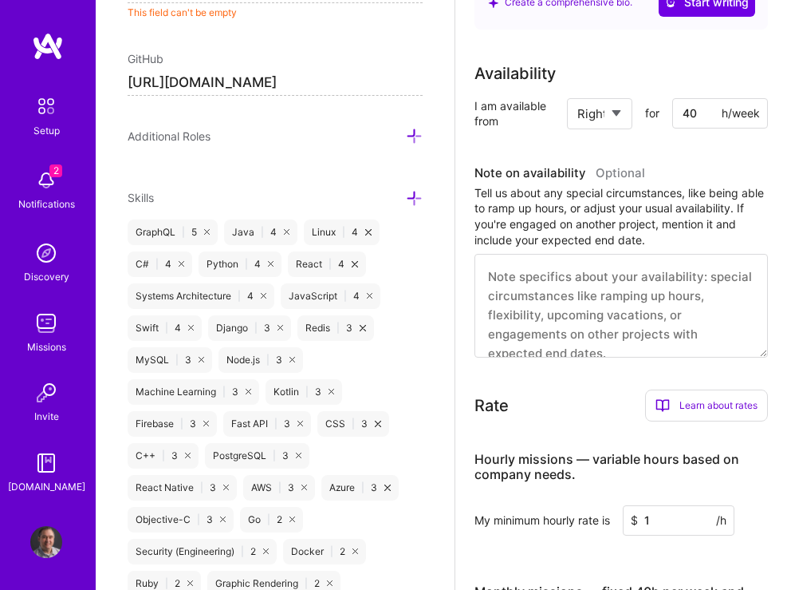
scroll to position [1070, 0]
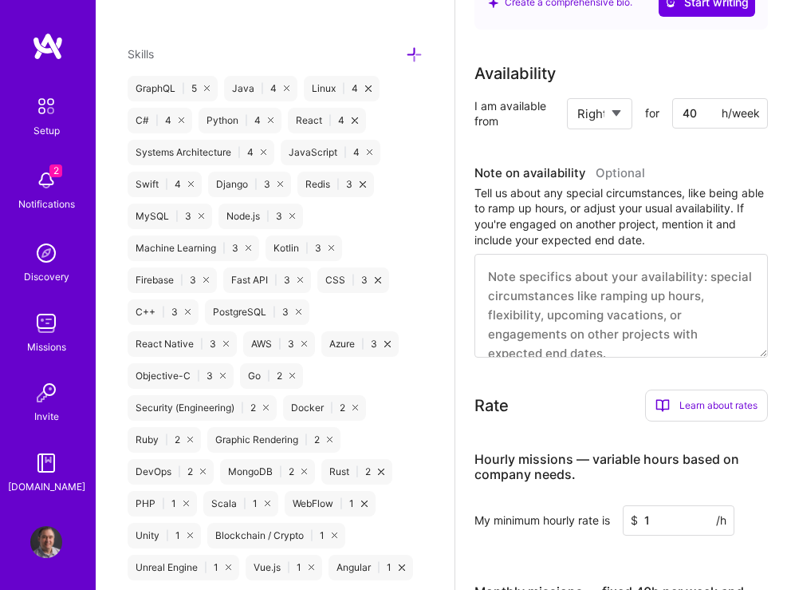
click at [209, 91] on icon at bounding box center [207, 88] width 6 height 6
click at [187, 101] on div "Java | 4" at bounding box center [164, 89] width 73 height 26
click at [187, 91] on icon at bounding box center [190, 88] width 6 height 6
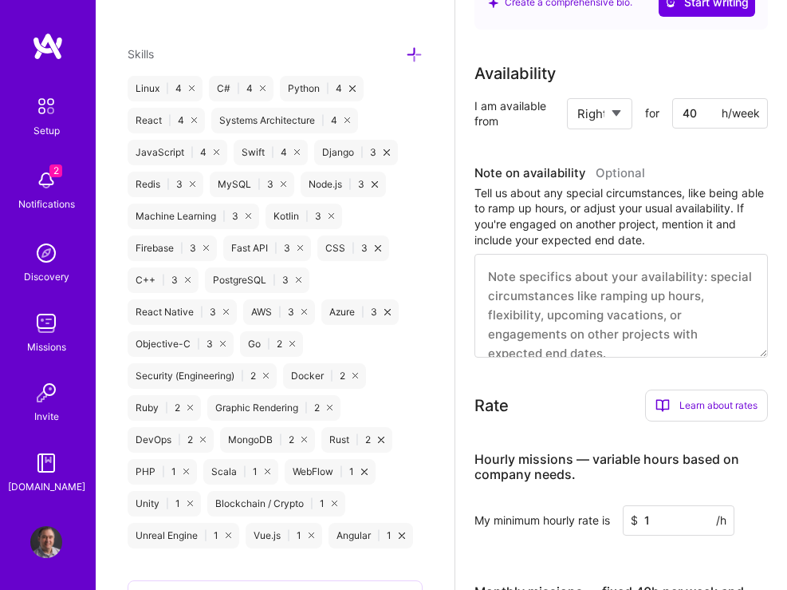
click at [191, 91] on icon at bounding box center [192, 88] width 6 height 6
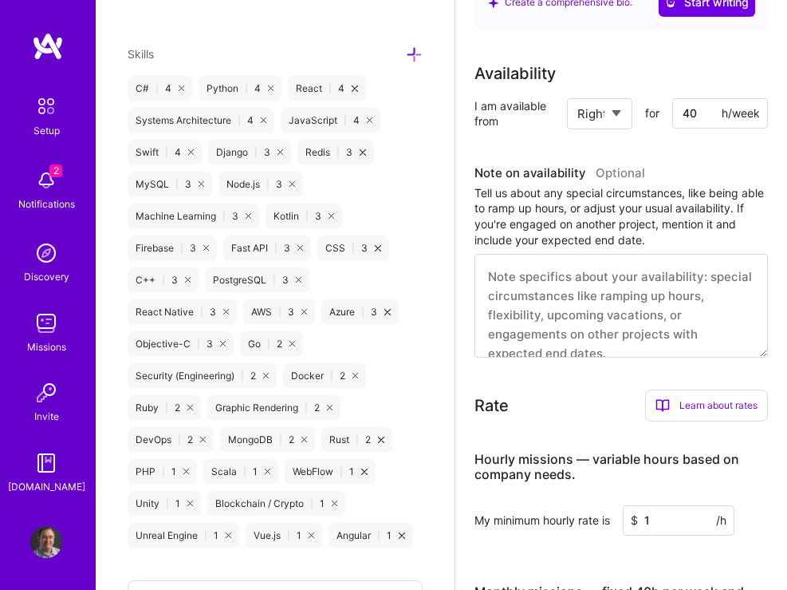
click at [178, 101] on div "C# | 4" at bounding box center [160, 89] width 65 height 26
click at [180, 91] on icon at bounding box center [182, 88] width 6 height 6
click at [199, 91] on icon at bounding box center [200, 88] width 6 height 6
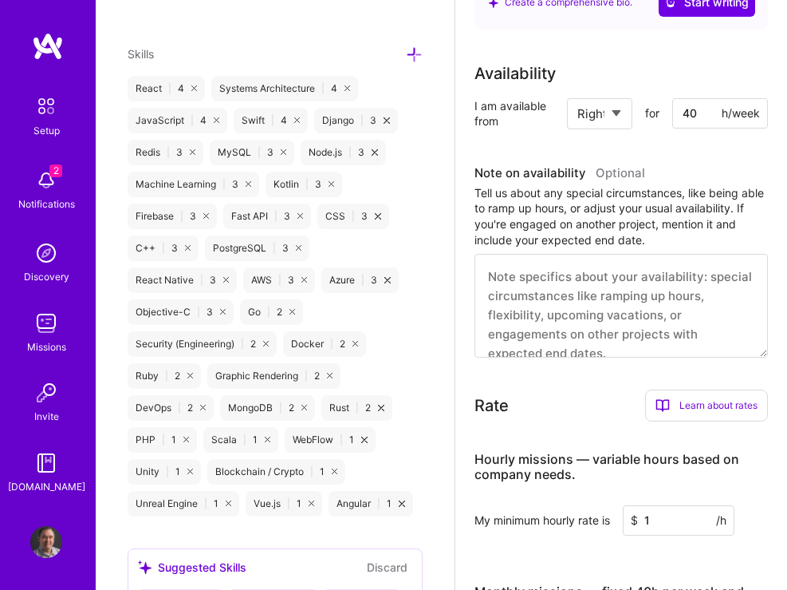
click at [194, 91] on icon at bounding box center [194, 88] width 6 height 6
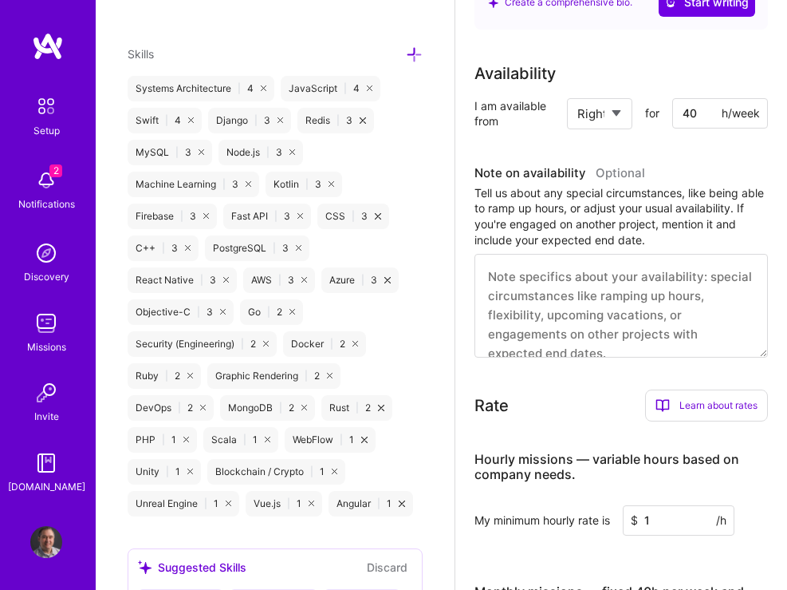
click at [264, 91] on icon at bounding box center [264, 88] width 6 height 6
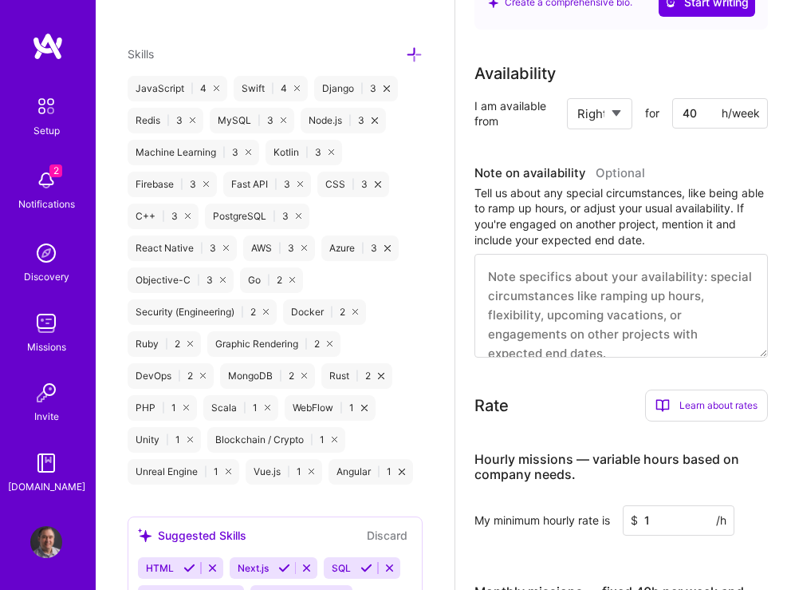
click at [211, 101] on div "JavaScript | 4" at bounding box center [178, 89] width 100 height 26
click at [214, 91] on icon at bounding box center [217, 88] width 6 height 6
click at [190, 91] on icon at bounding box center [191, 88] width 6 height 6
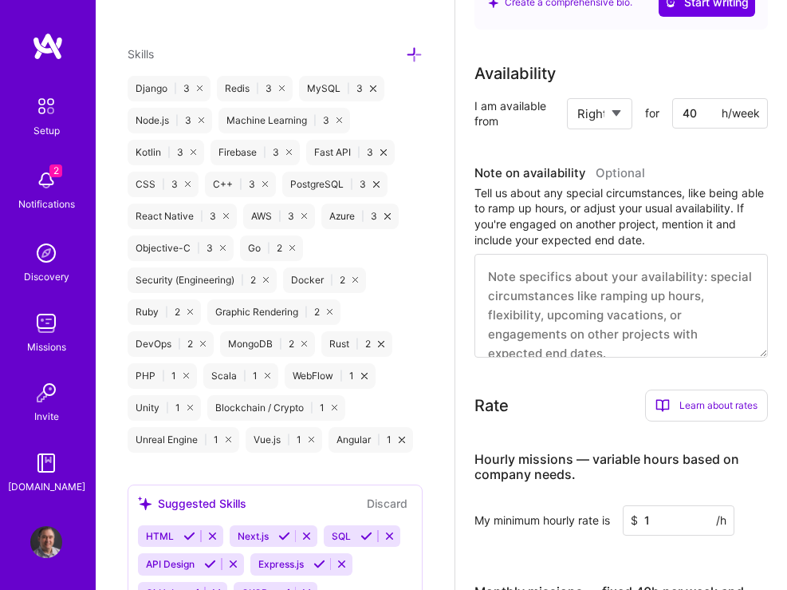
click at [200, 91] on icon at bounding box center [200, 88] width 6 height 6
click at [194, 91] on icon at bounding box center [193, 88] width 6 height 6
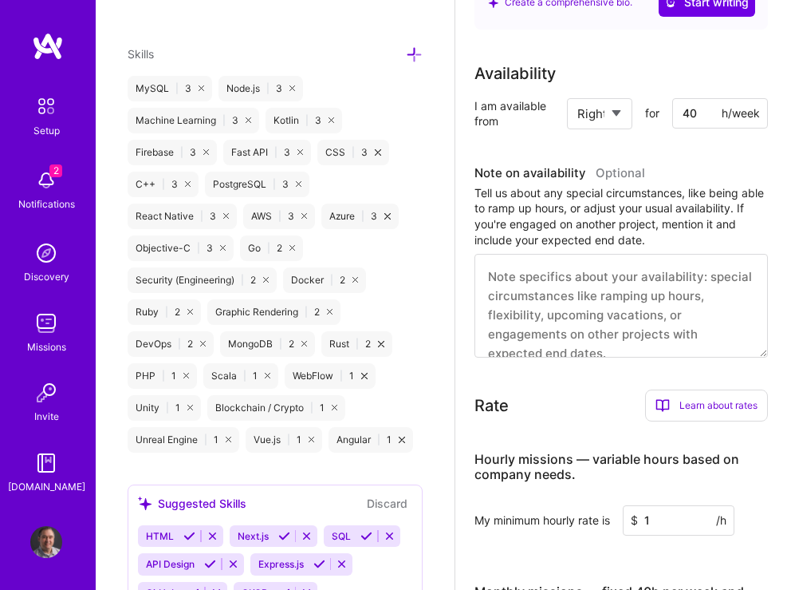
click at [199, 91] on icon at bounding box center [202, 88] width 6 height 6
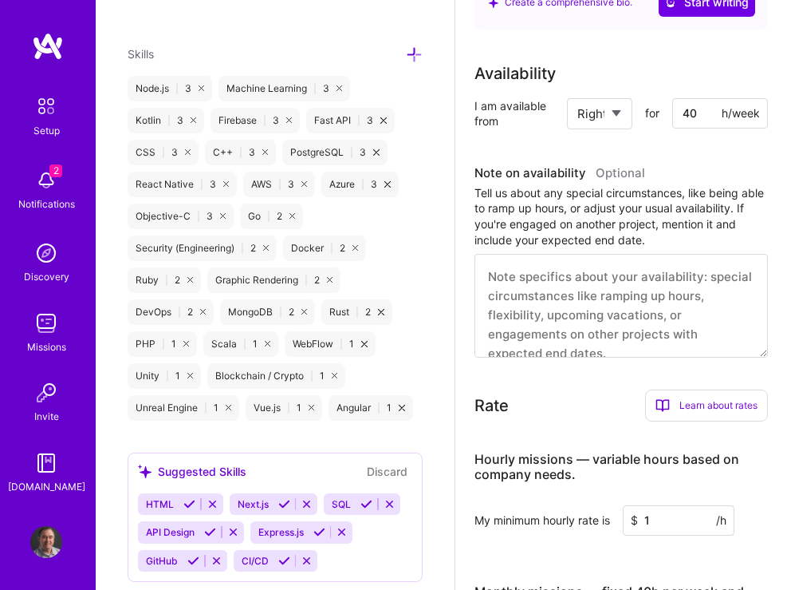
click at [199, 91] on icon at bounding box center [202, 88] width 6 height 6
click at [249, 91] on icon at bounding box center [249, 88] width 6 height 6
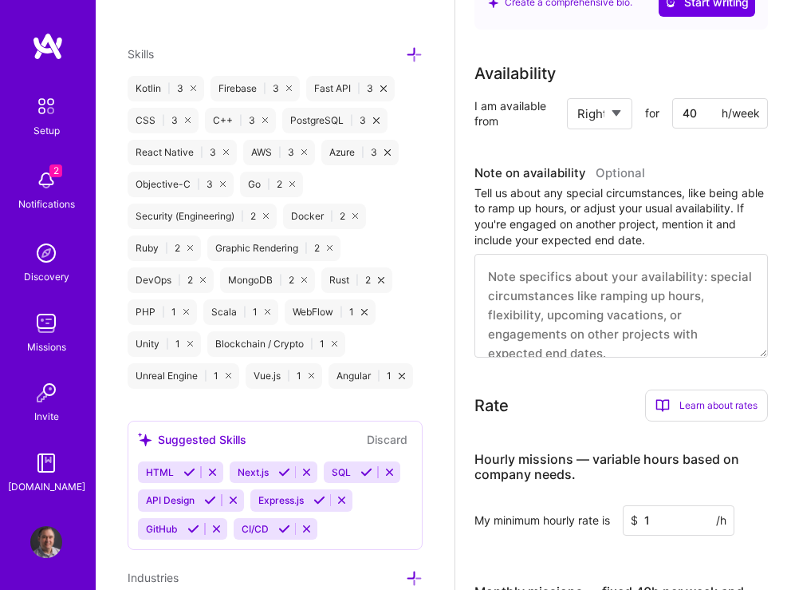
click at [195, 91] on icon at bounding box center [194, 88] width 6 height 6
click at [205, 91] on icon at bounding box center [206, 88] width 6 height 6
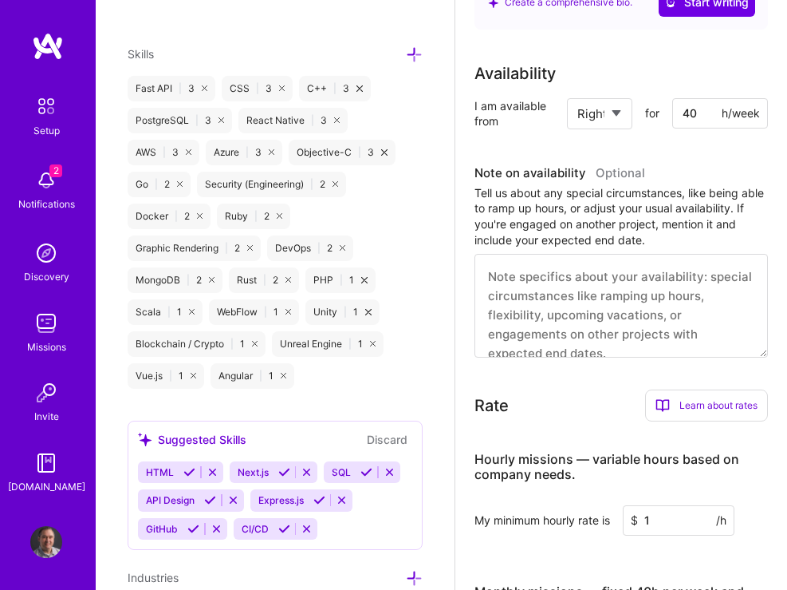
click at [220, 133] on div "PostgreSQL | 3" at bounding box center [180, 121] width 105 height 26
click at [282, 389] on div "Angular | 1" at bounding box center [253, 376] width 84 height 26
click at [282, 378] on icon at bounding box center [284, 376] width 6 height 6
click at [193, 378] on icon at bounding box center [194, 376] width 6 height 6
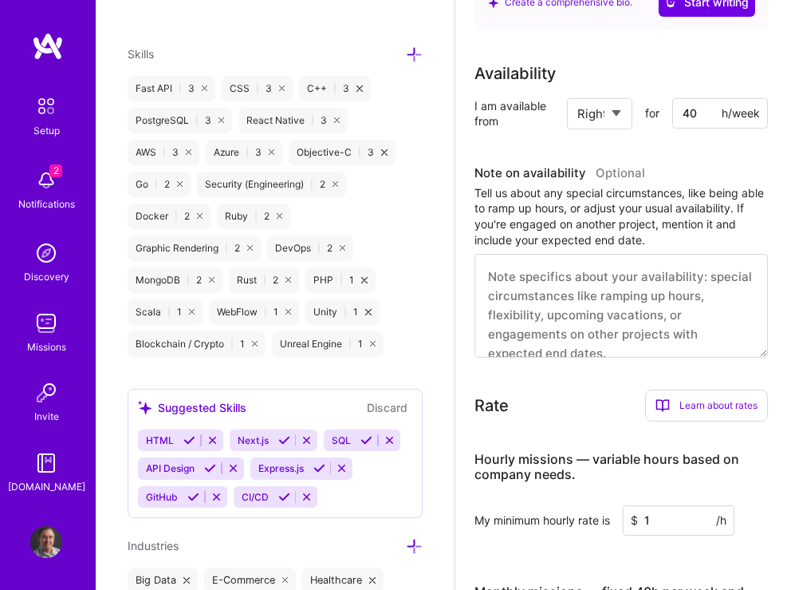
click at [253, 346] on icon at bounding box center [255, 344] width 6 height 6
click at [231, 346] on icon at bounding box center [229, 344] width 6 height 6
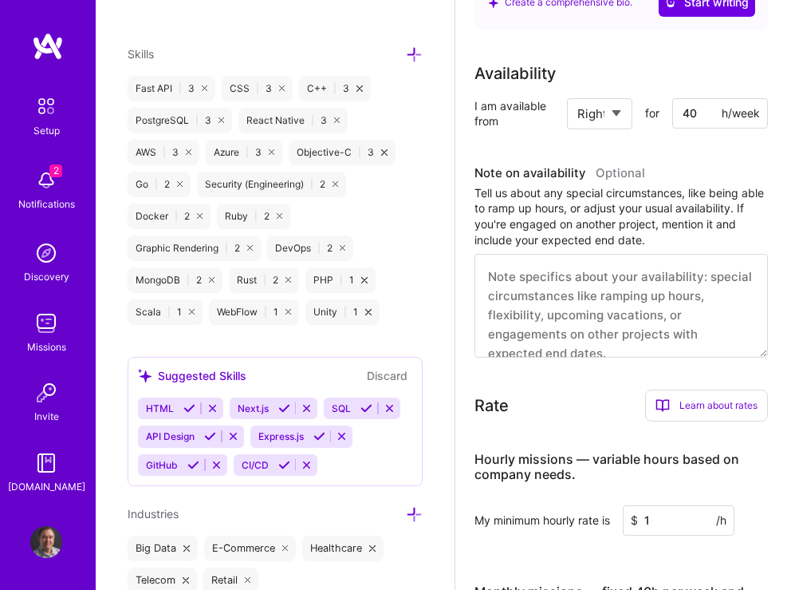
click at [189, 314] on icon at bounding box center [192, 312] width 6 height 6
click at [207, 314] on icon at bounding box center [207, 312] width 6 height 6
click at [189, 314] on icon at bounding box center [190, 312] width 6 height 6
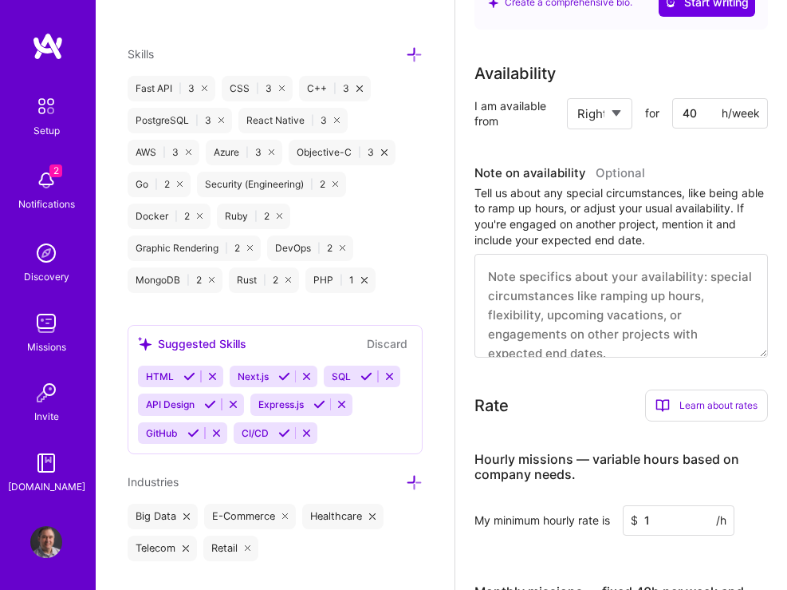
click at [211, 282] on icon at bounding box center [212, 280] width 6 height 6
click at [187, 282] on icon at bounding box center [187, 280] width 6 height 6
click at [187, 282] on icon at bounding box center [186, 280] width 6 height 6
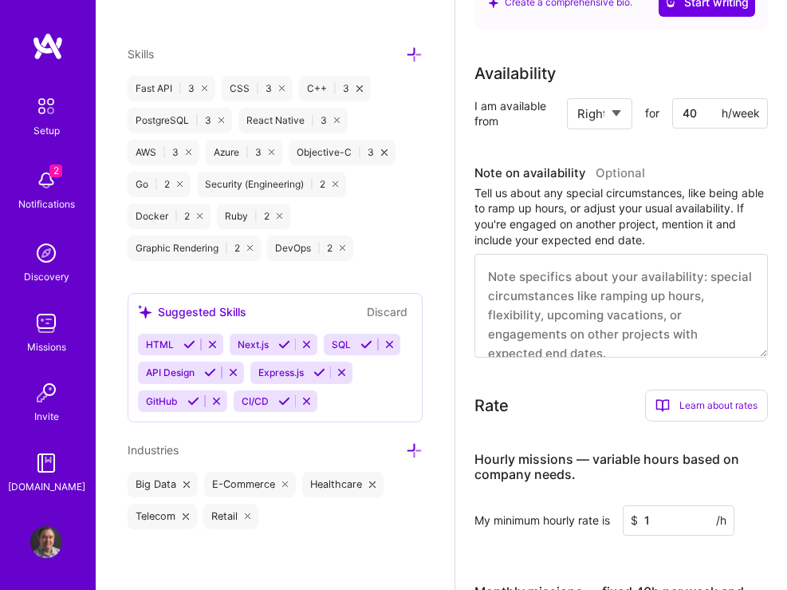
click at [248, 250] on icon at bounding box center [250, 248] width 6 height 6
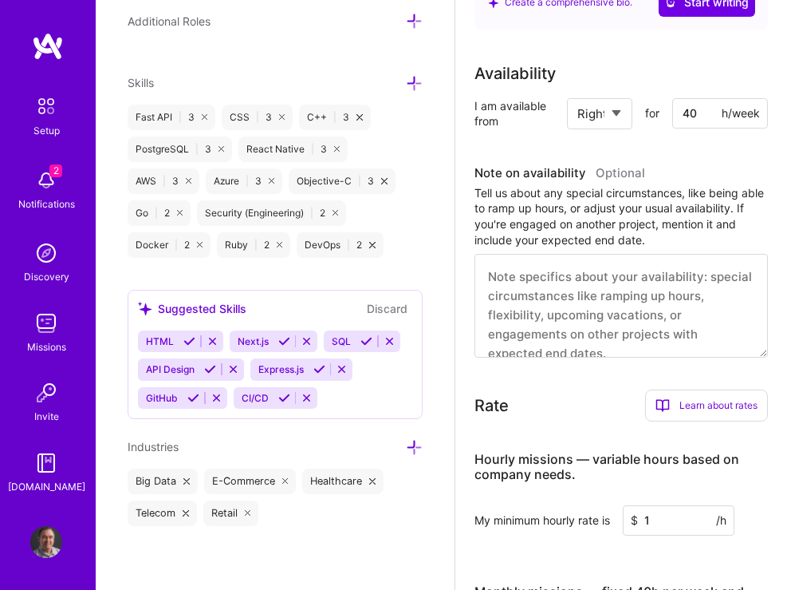
click at [277, 242] on icon at bounding box center [280, 245] width 6 height 6
click at [197, 242] on icon at bounding box center [200, 245] width 6 height 6
click at [202, 242] on icon at bounding box center [203, 245] width 6 height 6
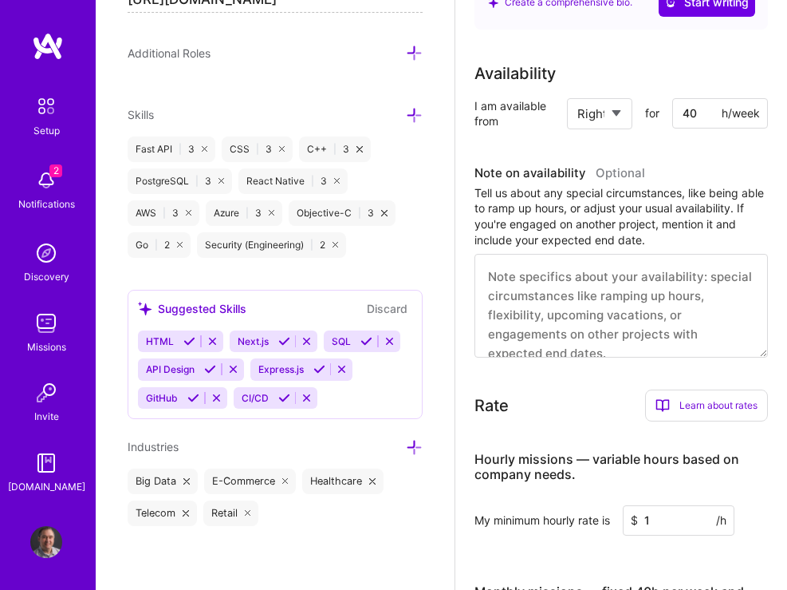
click at [182, 242] on icon at bounding box center [180, 245] width 6 height 6
click at [266, 242] on icon at bounding box center [266, 245] width 6 height 6
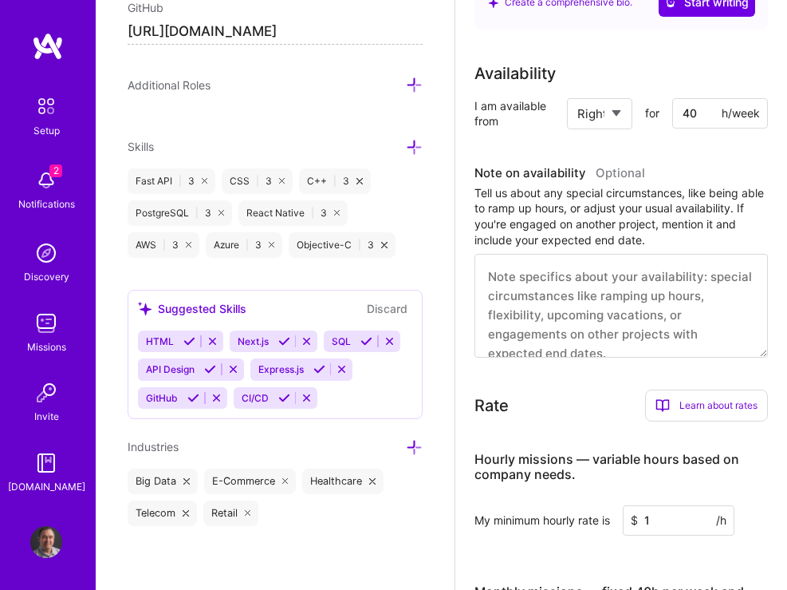
click at [188, 478] on icon at bounding box center [186, 481] width 6 height 6
click at [210, 482] on icon at bounding box center [209, 481] width 6 height 6
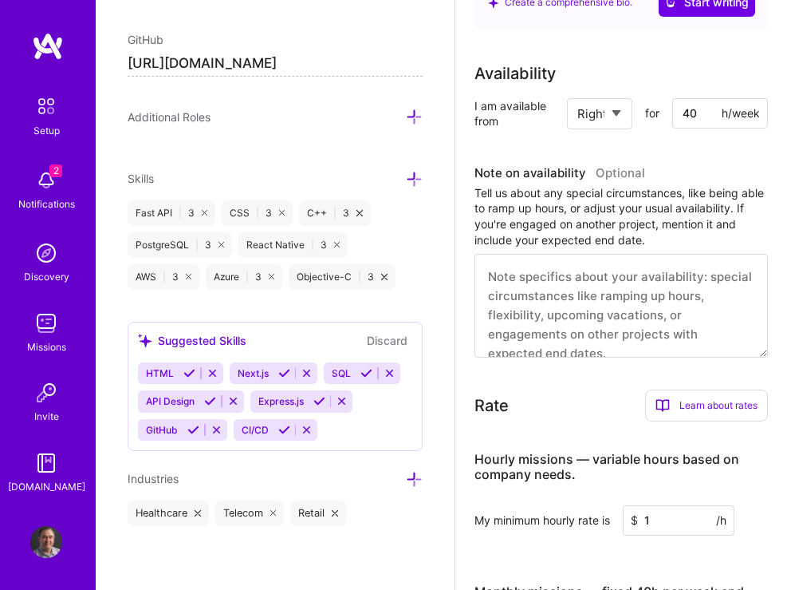
click at [195, 512] on icon at bounding box center [198, 513] width 6 height 6
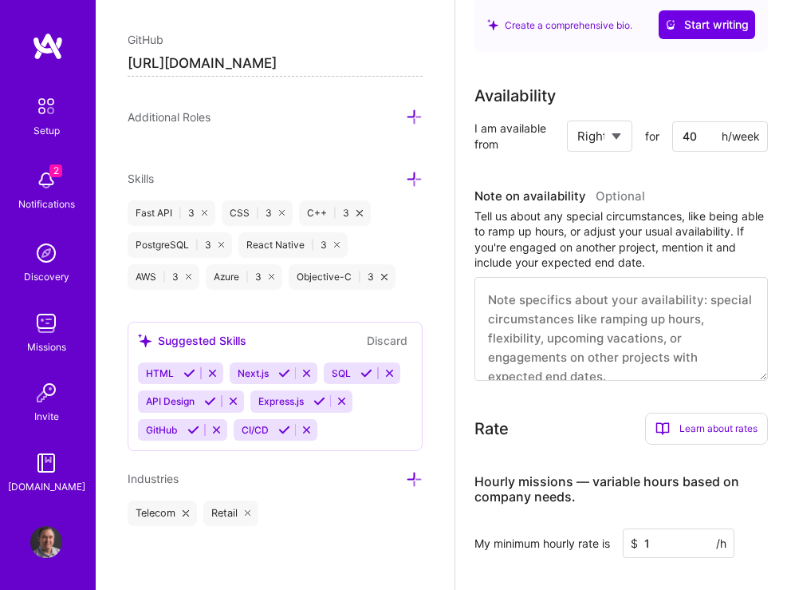
click at [186, 511] on icon at bounding box center [186, 513] width 6 height 6
click at [169, 512] on icon at bounding box center [172, 513] width 6 height 6
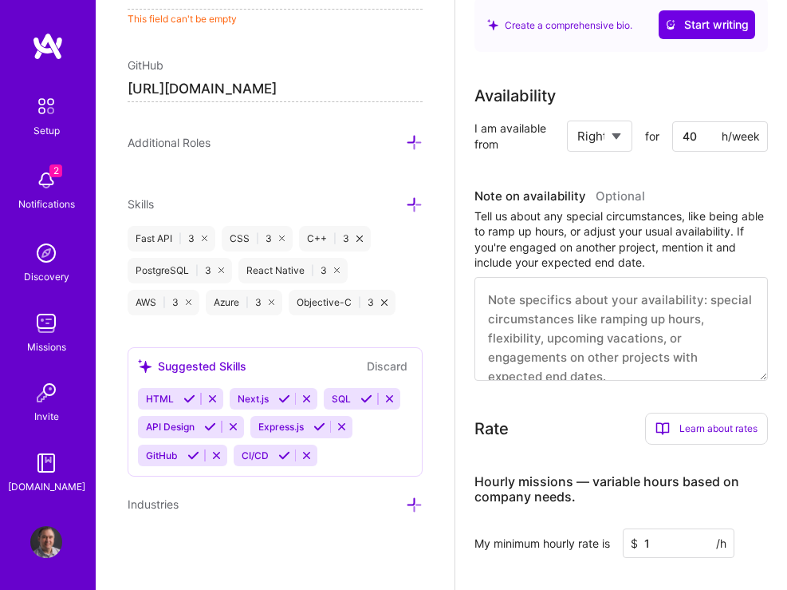
scroll to position [945, 0]
click at [187, 299] on icon at bounding box center [189, 302] width 6 height 6
click at [221, 268] on icon at bounding box center [222, 270] width 6 height 6
click at [223, 267] on icon at bounding box center [226, 270] width 6 height 6
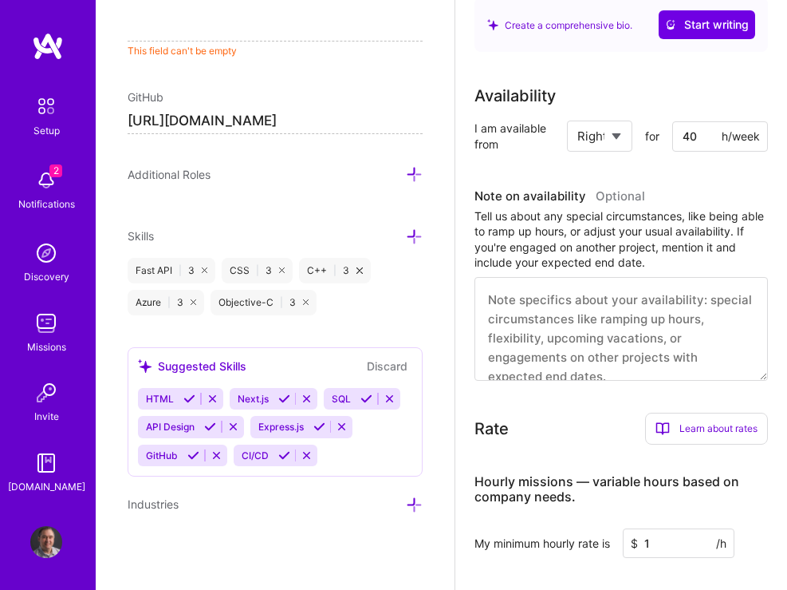
scroll to position [913, 0]
click at [192, 299] on icon at bounding box center [194, 302] width 6 height 6
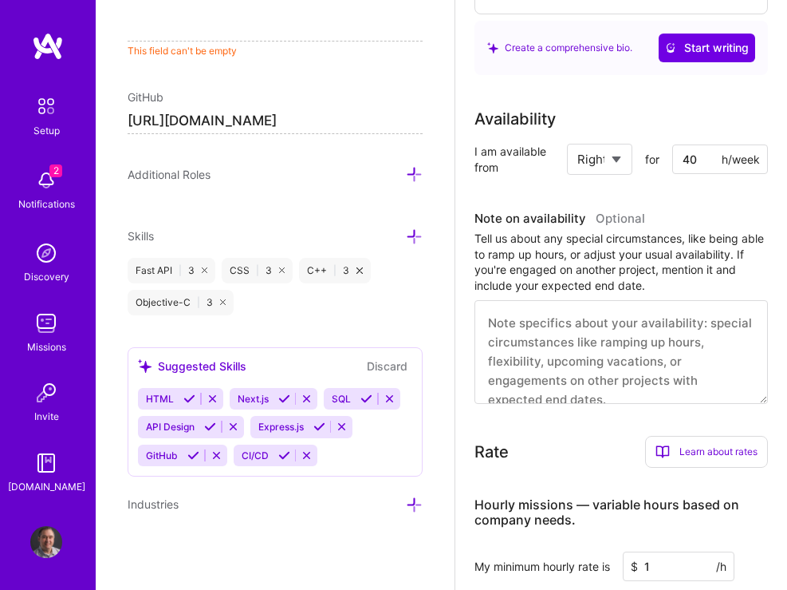
click at [203, 267] on icon at bounding box center [205, 270] width 6 height 6
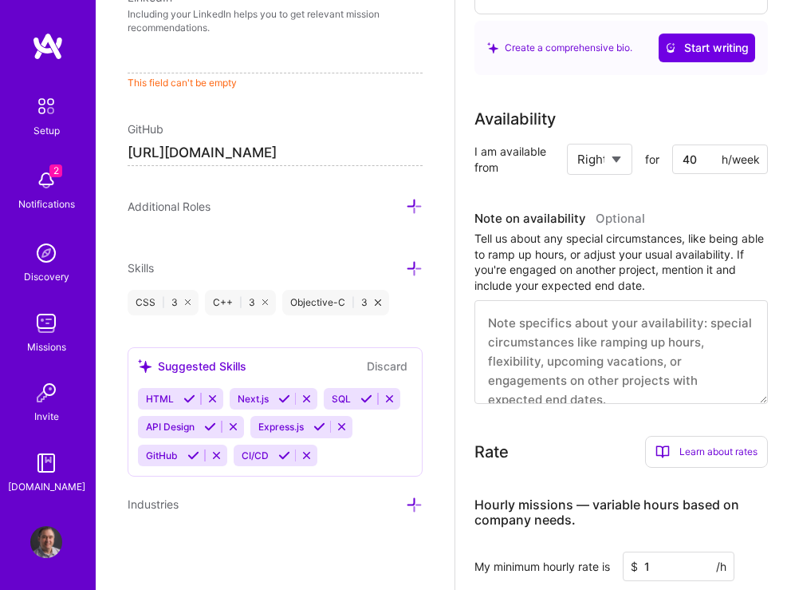
click at [185, 299] on icon at bounding box center [188, 302] width 6 height 6
click at [223, 299] on icon at bounding box center [223, 302] width 6 height 6
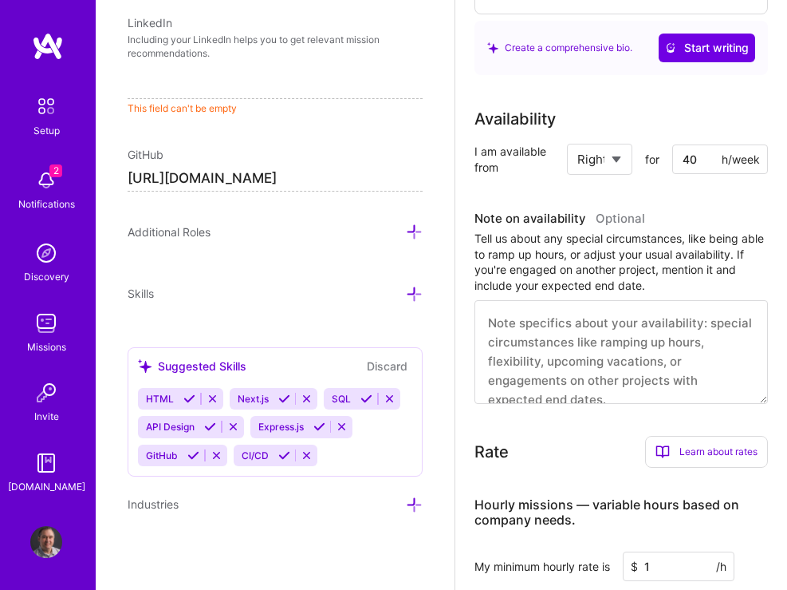
click at [376, 177] on input "[URL][DOMAIN_NAME]" at bounding box center [275, 179] width 295 height 25
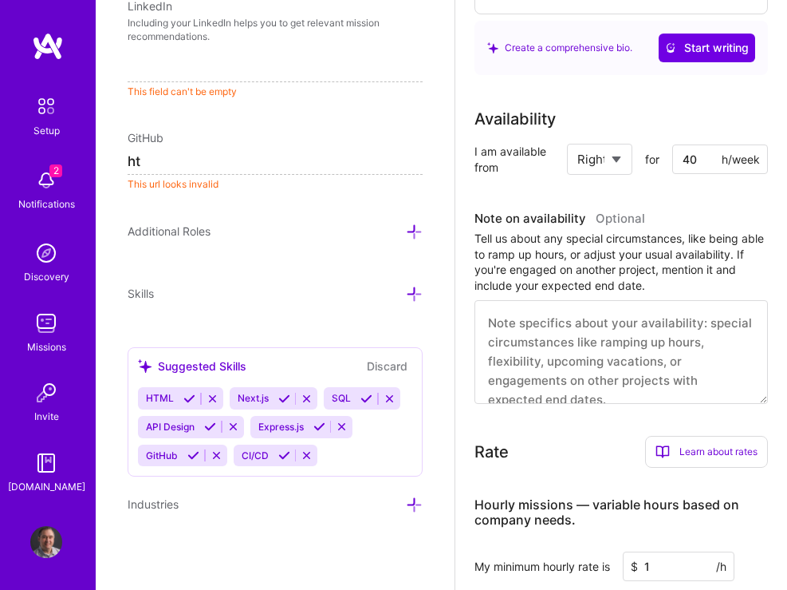
type input "h"
click at [319, 240] on div "Additional Roles" at bounding box center [275, 232] width 295 height 18
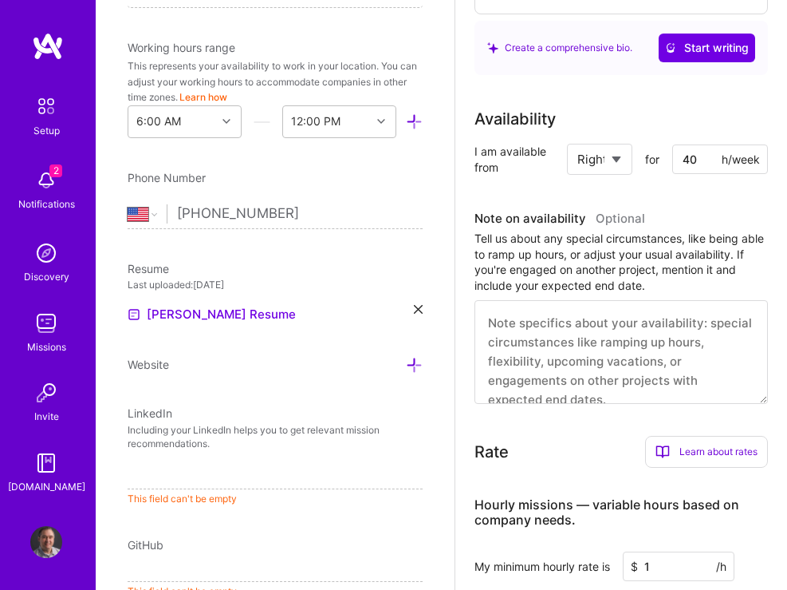
scroll to position [282, 0]
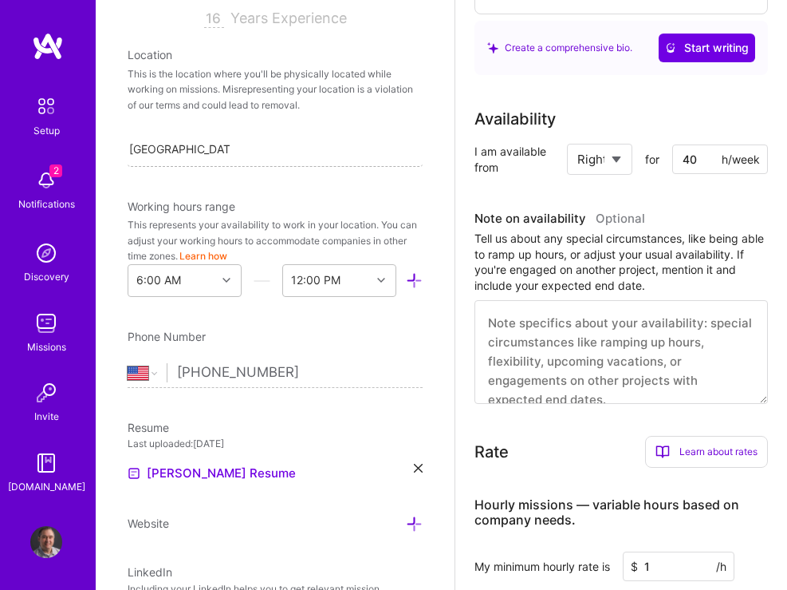
click at [266, 154] on div "[GEOGRAPHIC_DATA], [GEOGRAPHIC_DATA], [GEOGRAPHIC_DATA] [GEOGRAPHIC_DATA], [GEO…" at bounding box center [275, 149] width 295 height 34
click at [266, 198] on div "No options" at bounding box center [275, 190] width 295 height 29
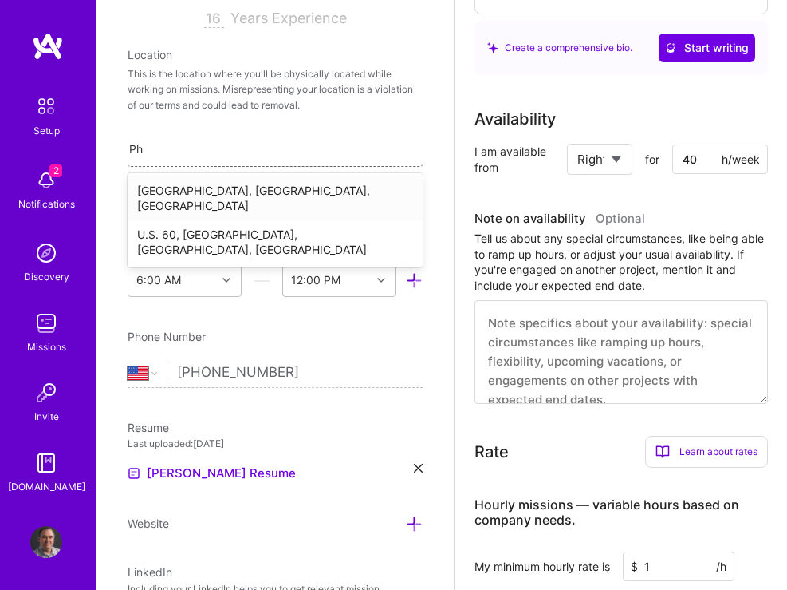
type input "P"
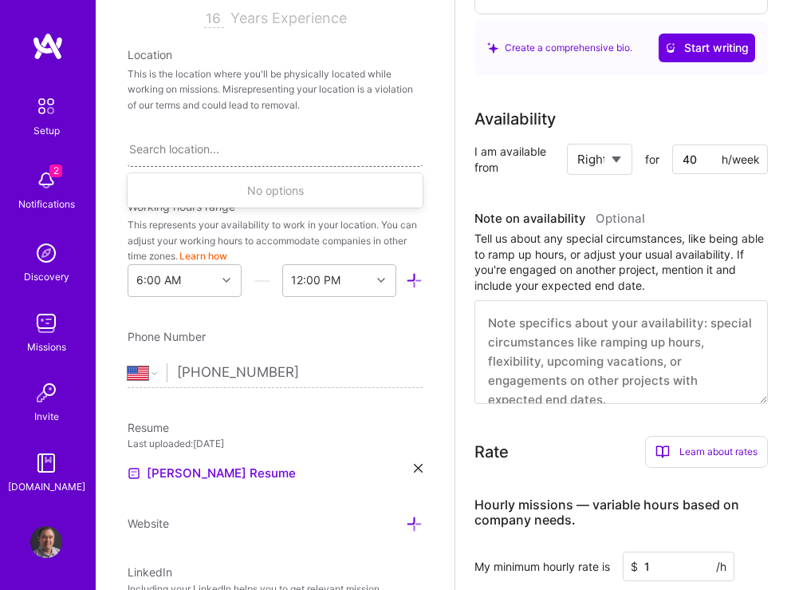
click at [294, 153] on div "Search location..." at bounding box center [275, 149] width 295 height 34
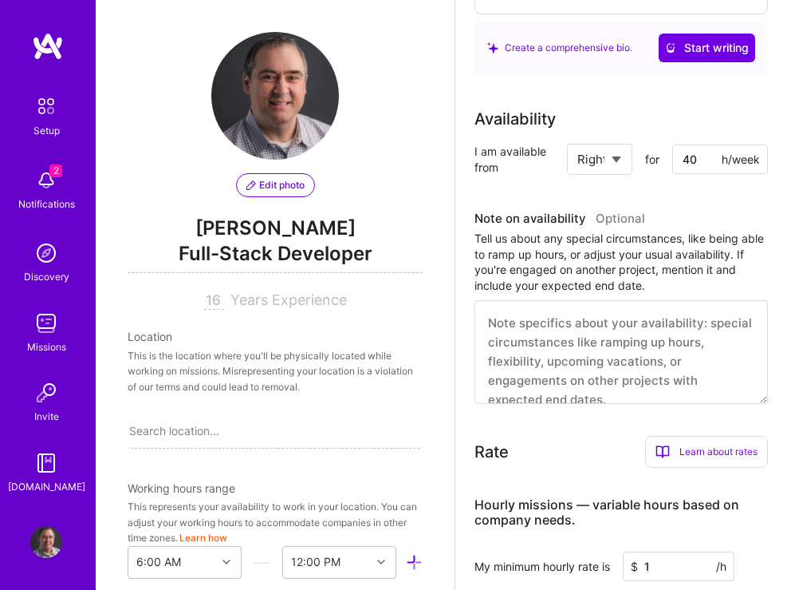
click at [286, 179] on span "Edit photo" at bounding box center [276, 185] width 58 height 14
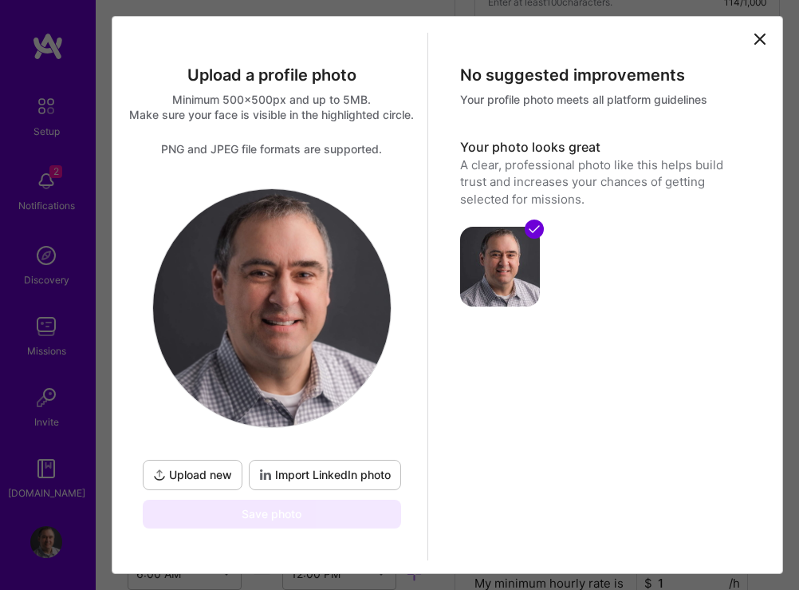
click at [159, 481] on icon at bounding box center [159, 474] width 13 height 13
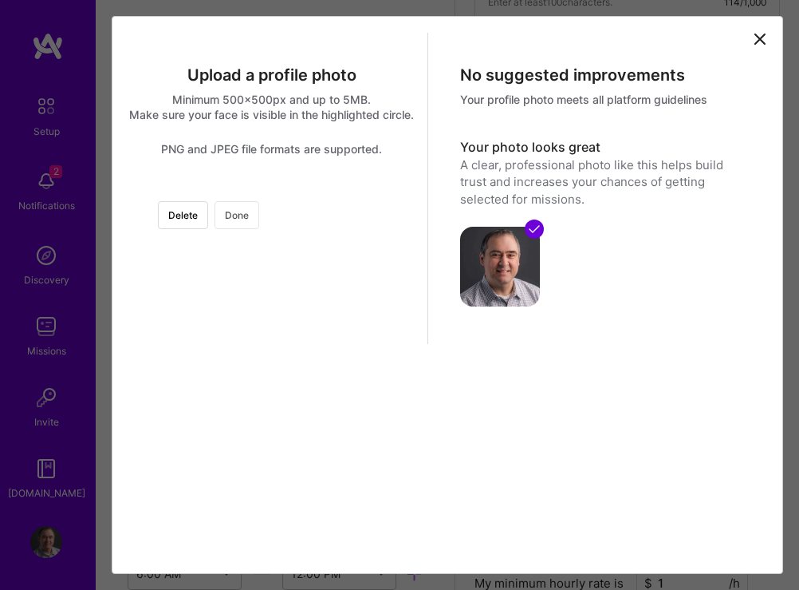
click at [259, 229] on button "Done" at bounding box center [237, 215] width 45 height 28
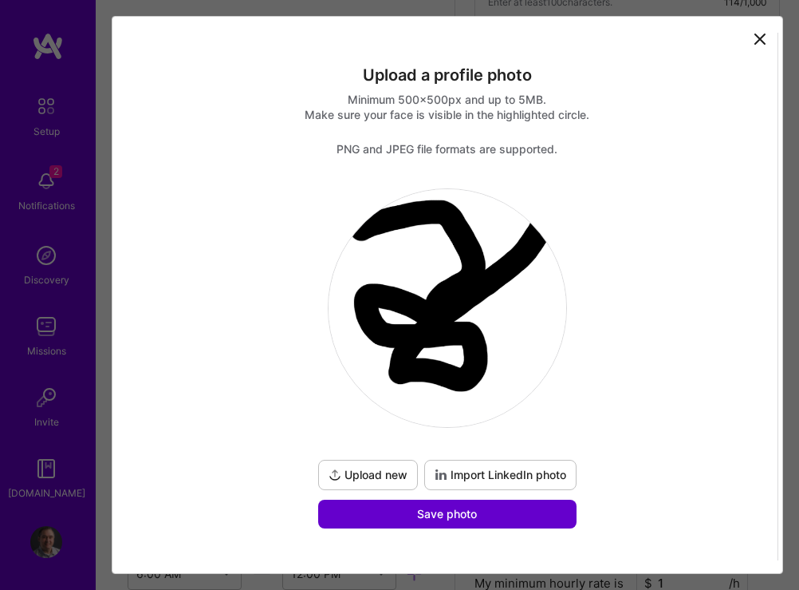
click at [404, 512] on button "Save photo" at bounding box center [447, 513] width 258 height 29
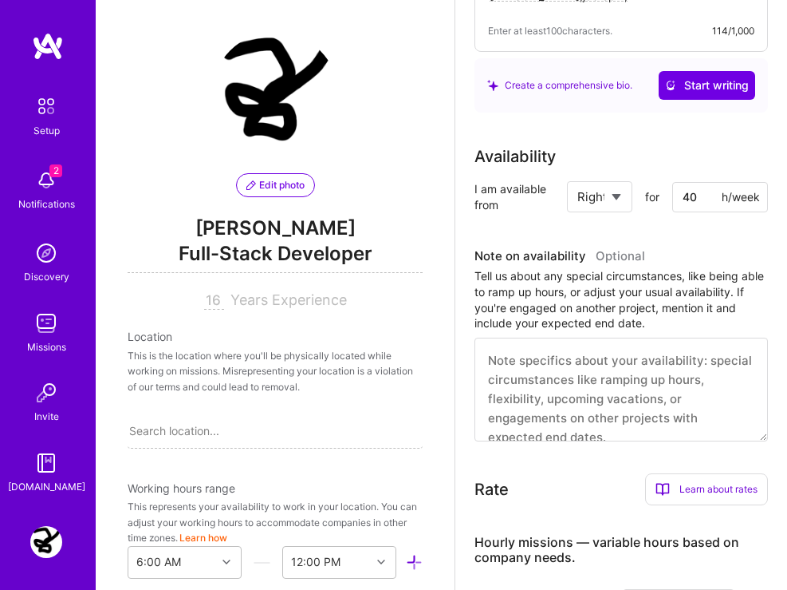
click at [322, 248] on span "Full-Stack Developer" at bounding box center [275, 256] width 295 height 33
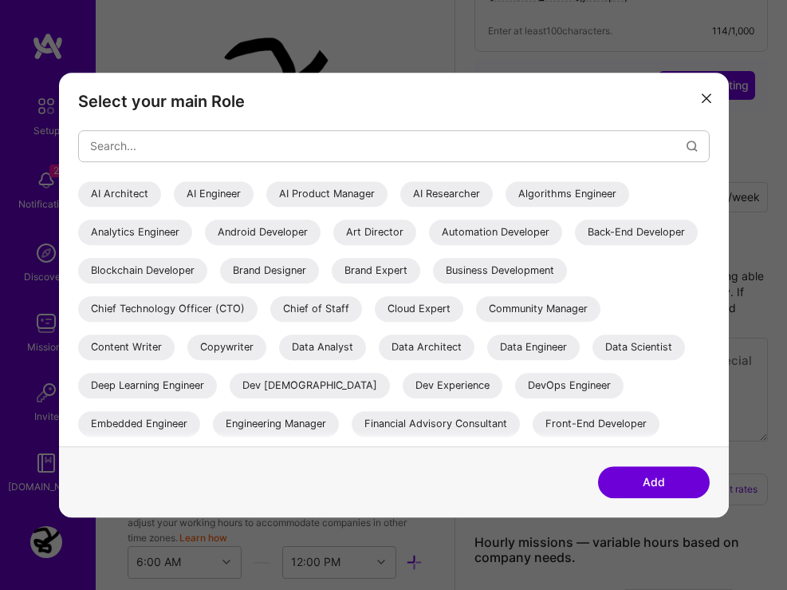
scroll to position [379, 0]
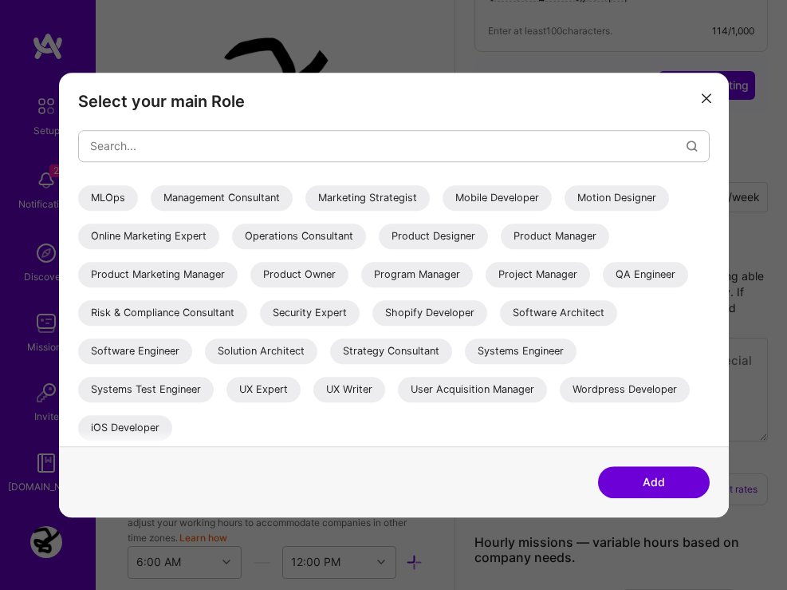
click at [708, 99] on icon "modal" at bounding box center [707, 98] width 10 height 10
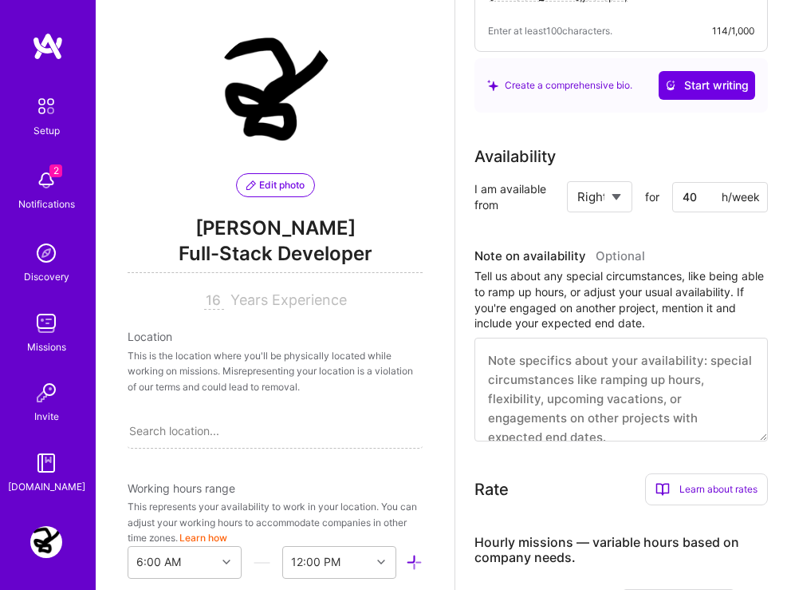
scroll to position [0, 0]
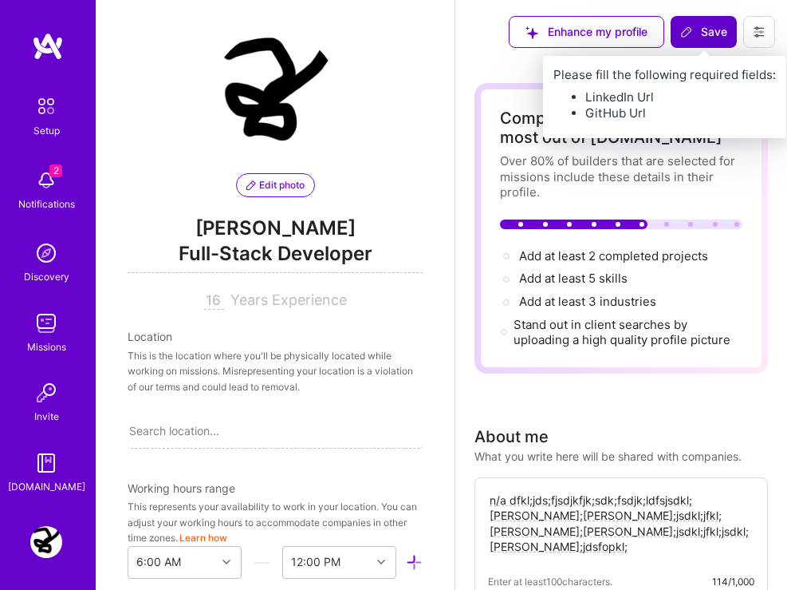
click at [695, 32] on span "Save" at bounding box center [703, 32] width 47 height 16
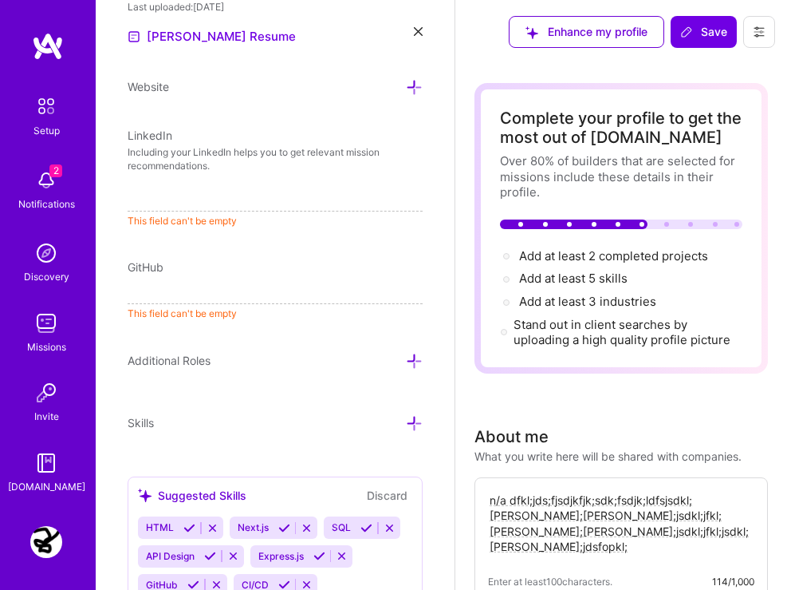
scroll to position [574, 0]
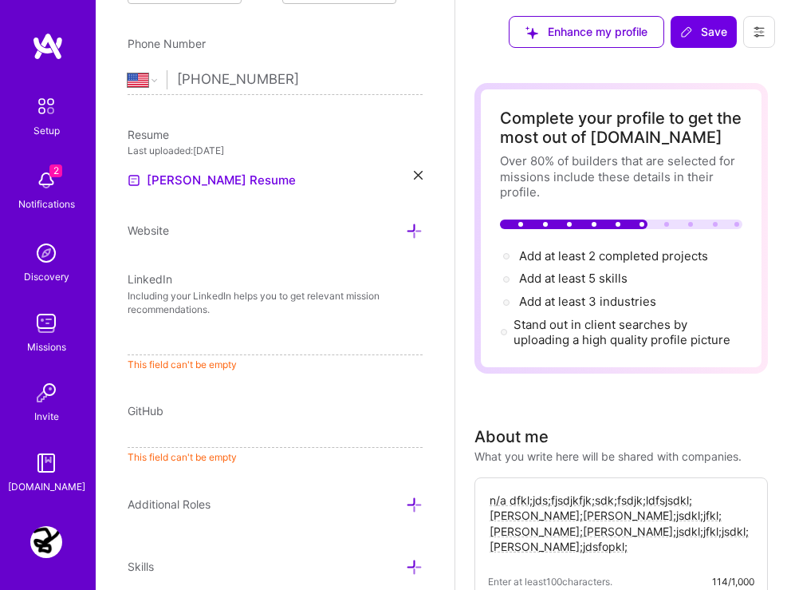
click at [405, 190] on div "[PERSON_NAME] Resume" at bounding box center [275, 180] width 295 height 19
click at [414, 179] on icon at bounding box center [418, 175] width 9 height 9
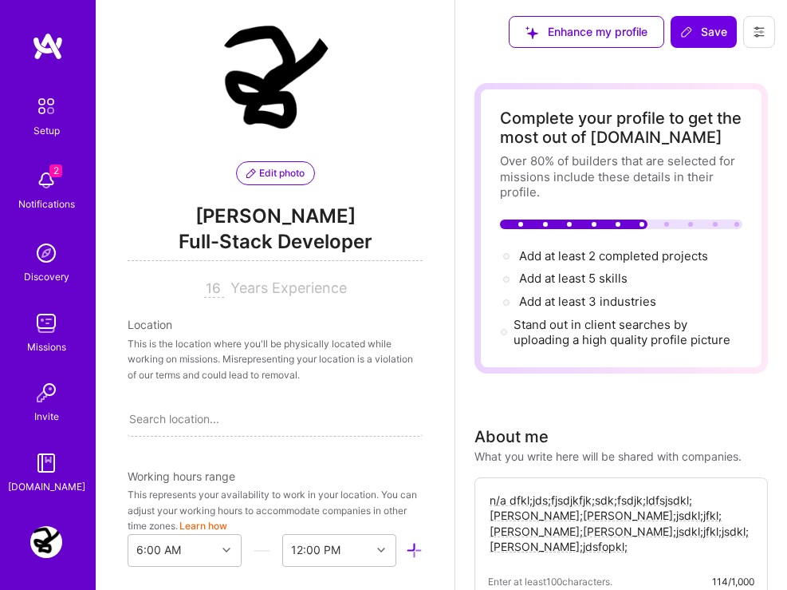
scroll to position [0, 0]
